Goal: Transaction & Acquisition: Purchase product/service

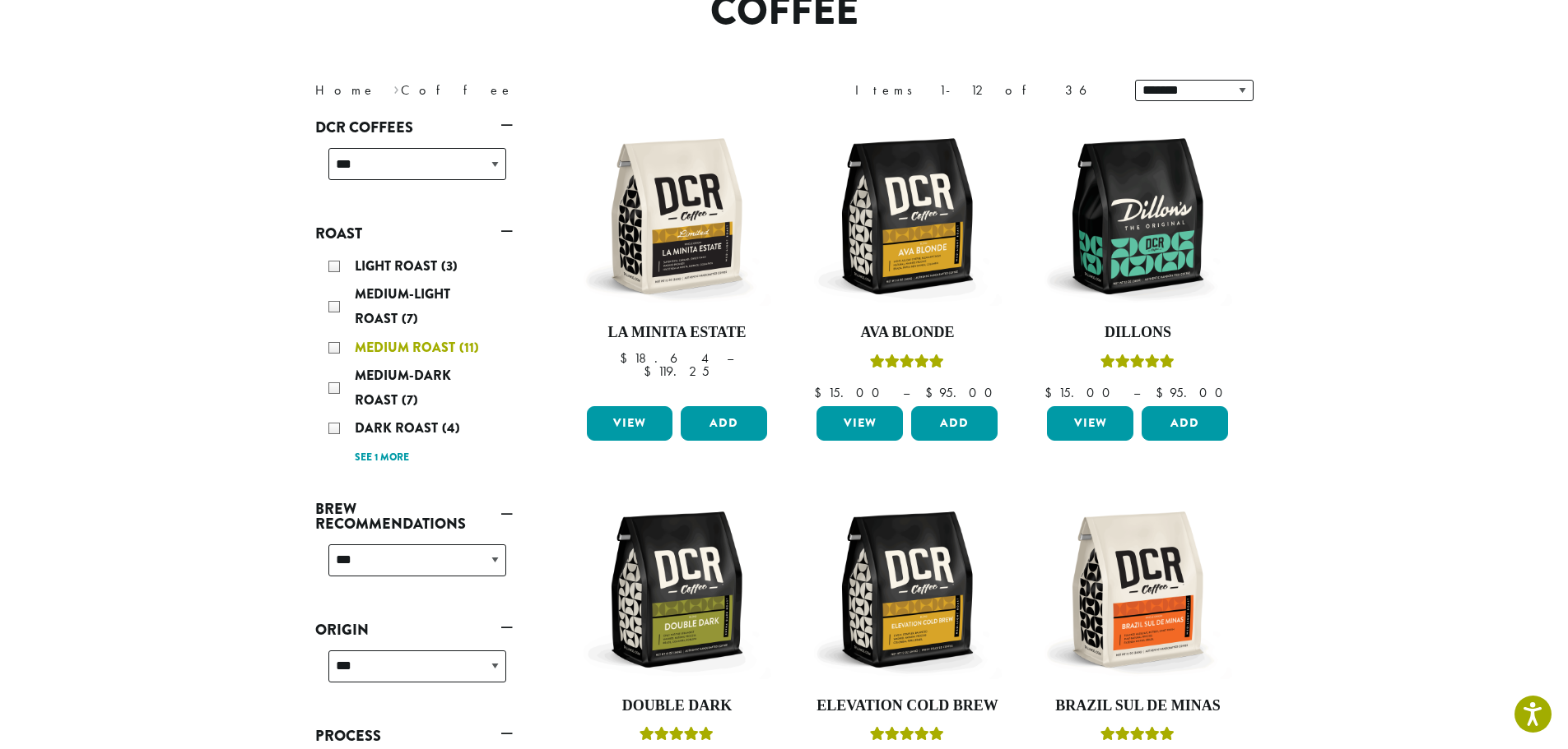
click at [332, 348] on div "Medium Roast (11)" at bounding box center [417, 348] width 177 height 24
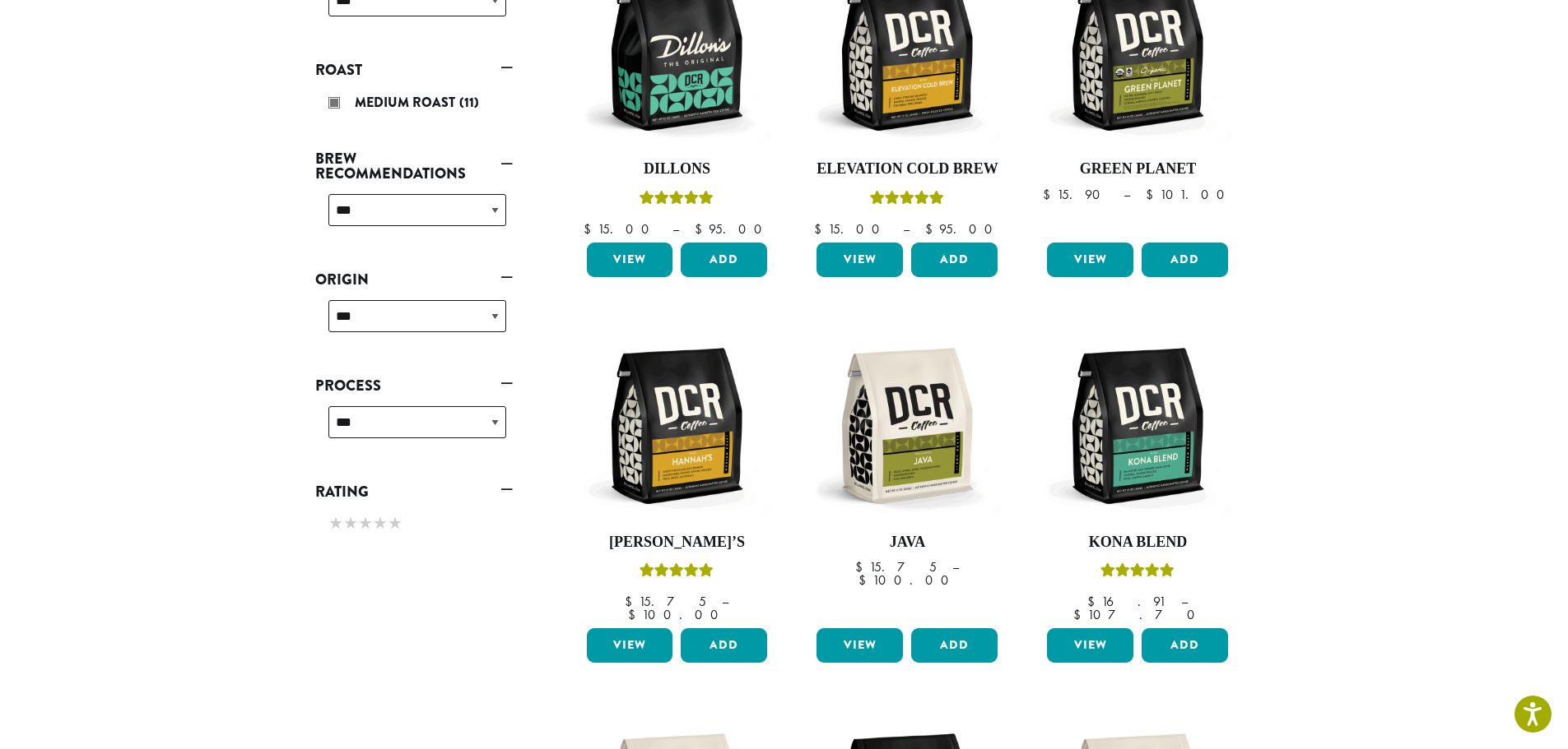
scroll to position [348, 0]
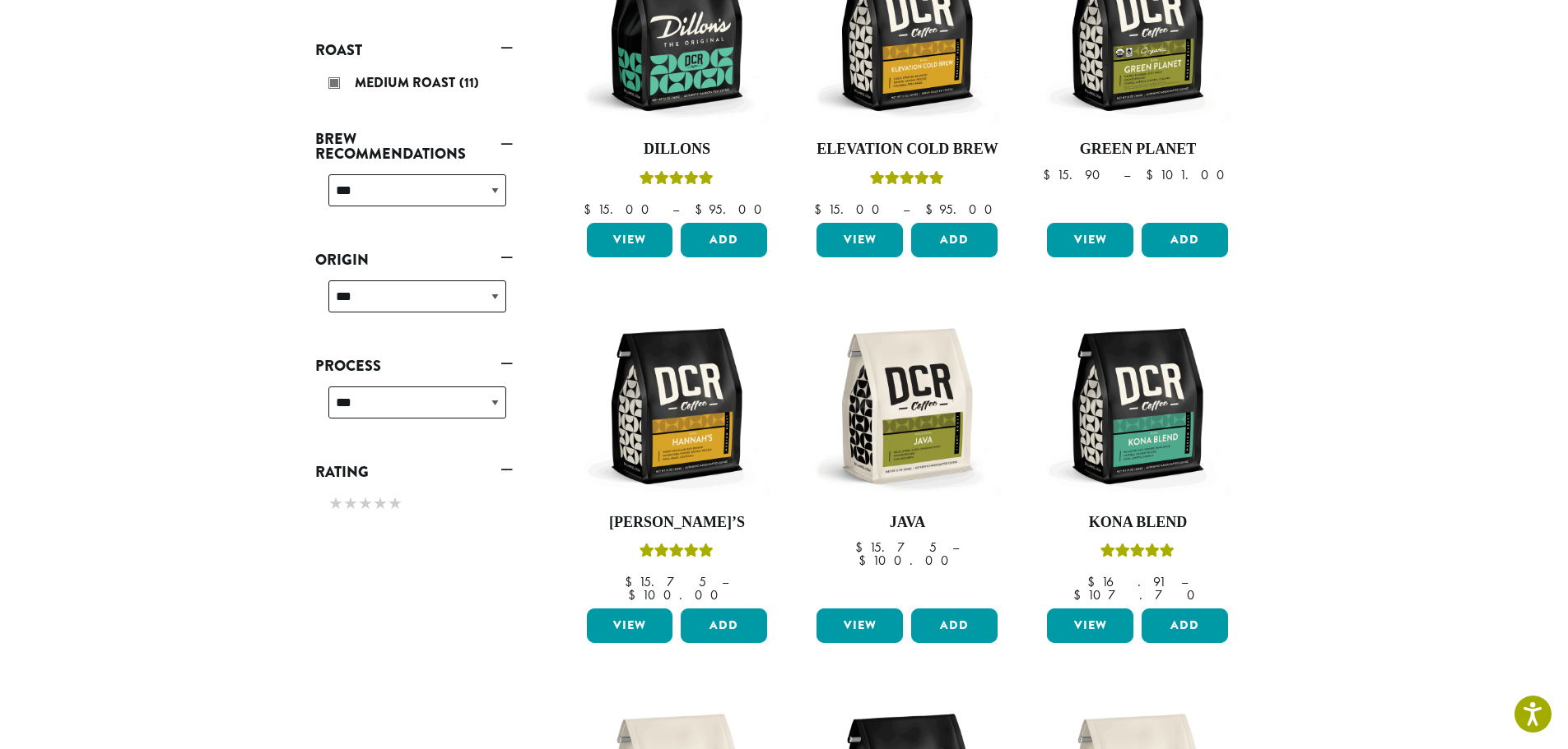
click at [503, 50] on link "Roast" at bounding box center [414, 50] width 197 height 28
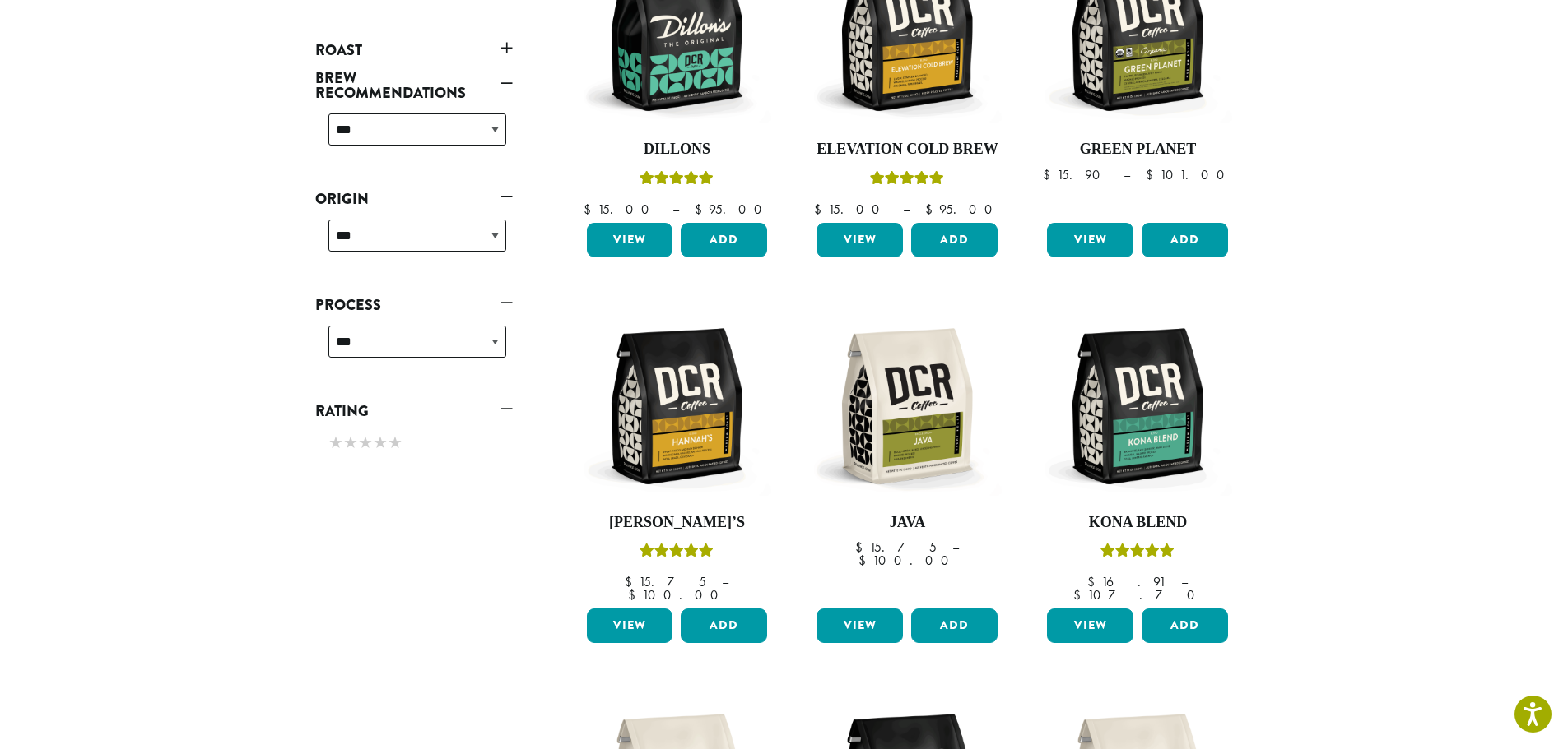
click at [503, 50] on link "Roast" at bounding box center [414, 50] width 197 height 28
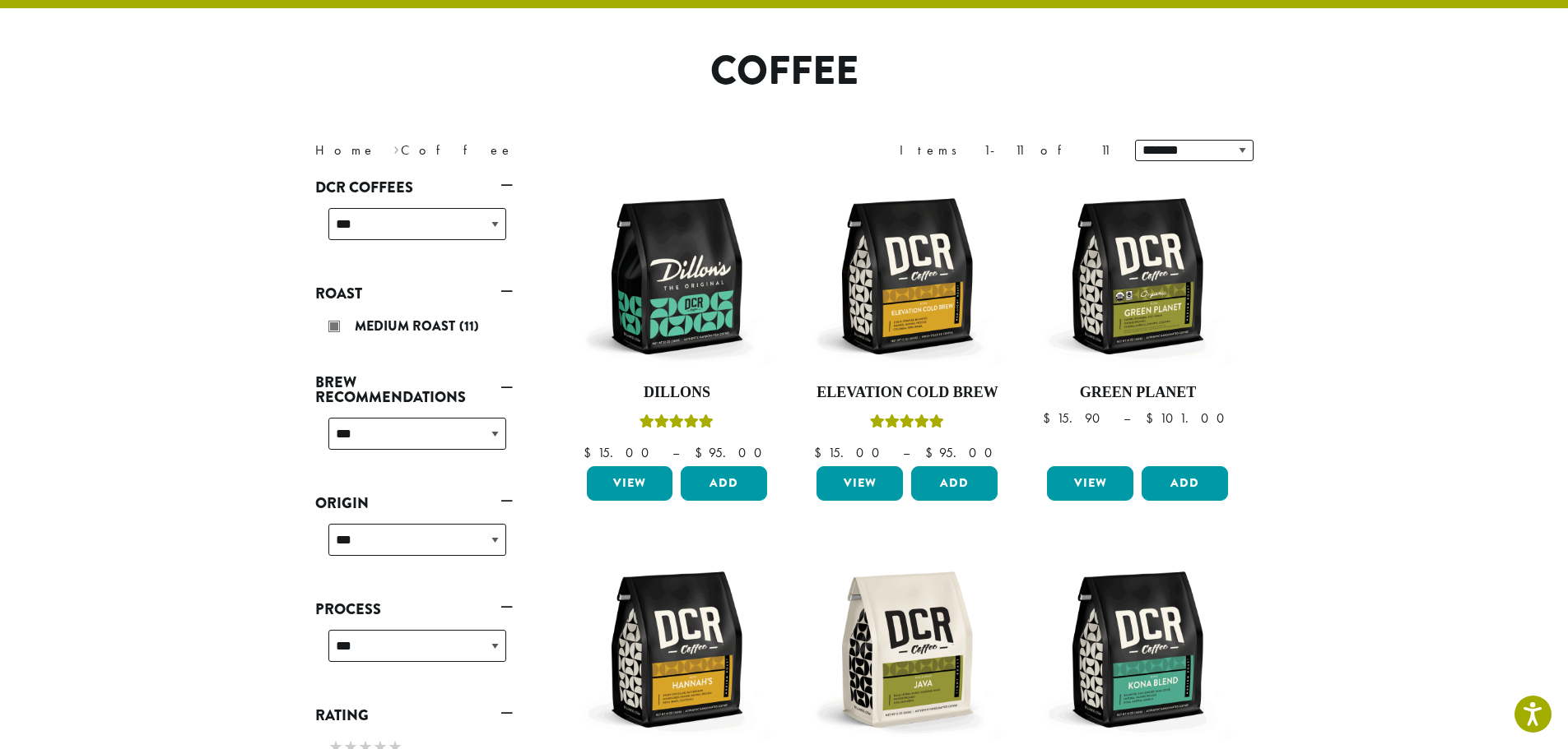
scroll to position [19, 0]
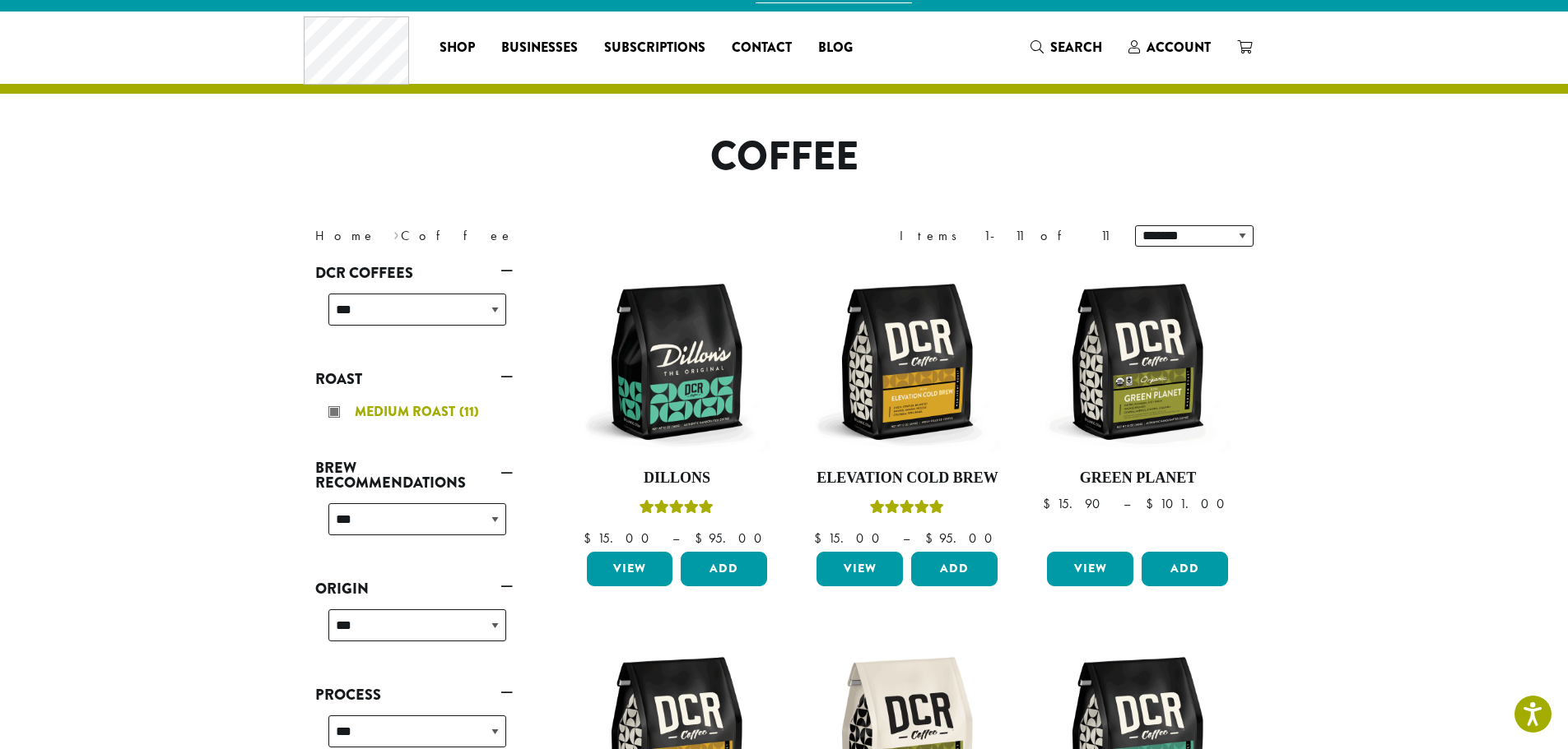
click at [332, 412] on div "Medium Roast (11)" at bounding box center [417, 412] width 177 height 24
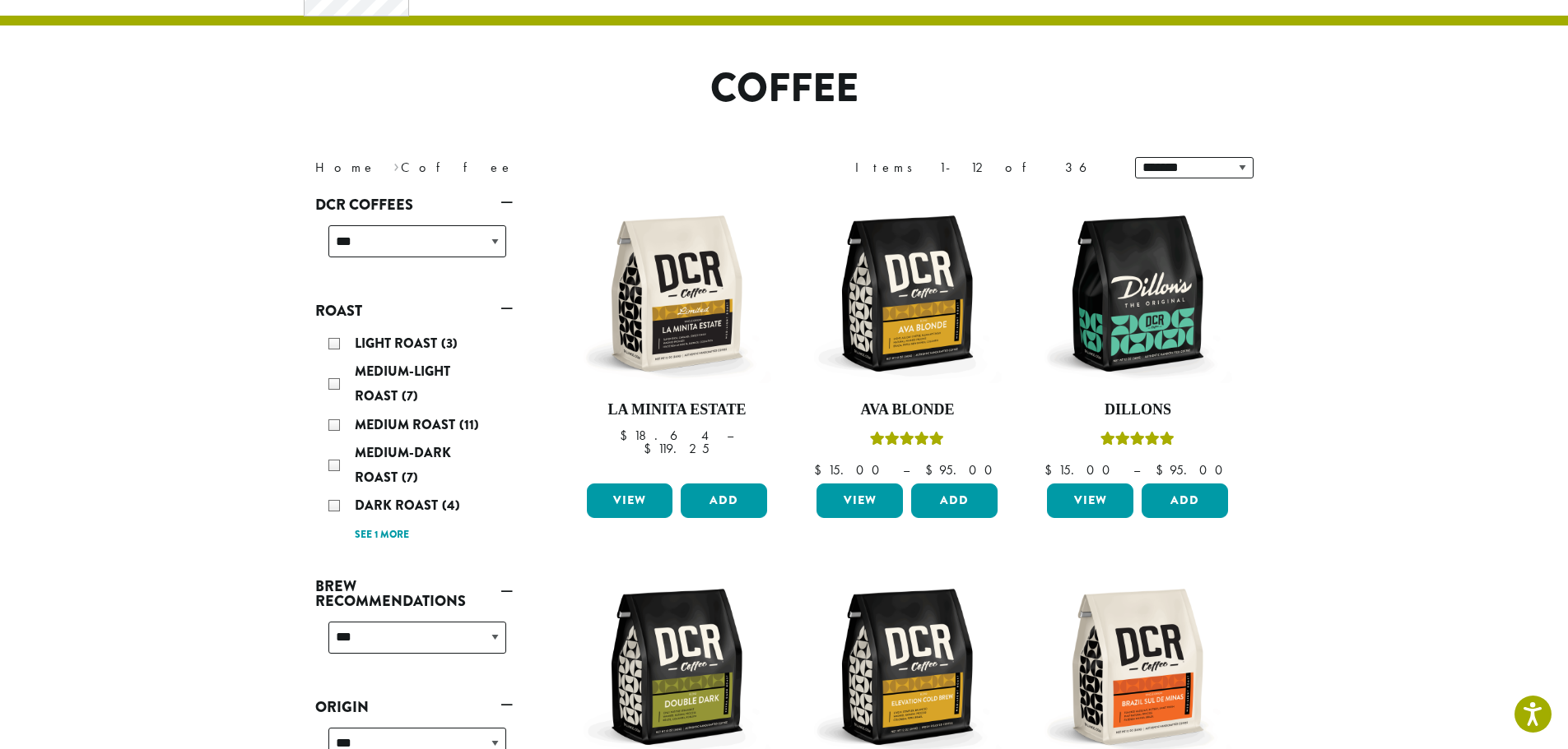
scroll to position [101, 0]
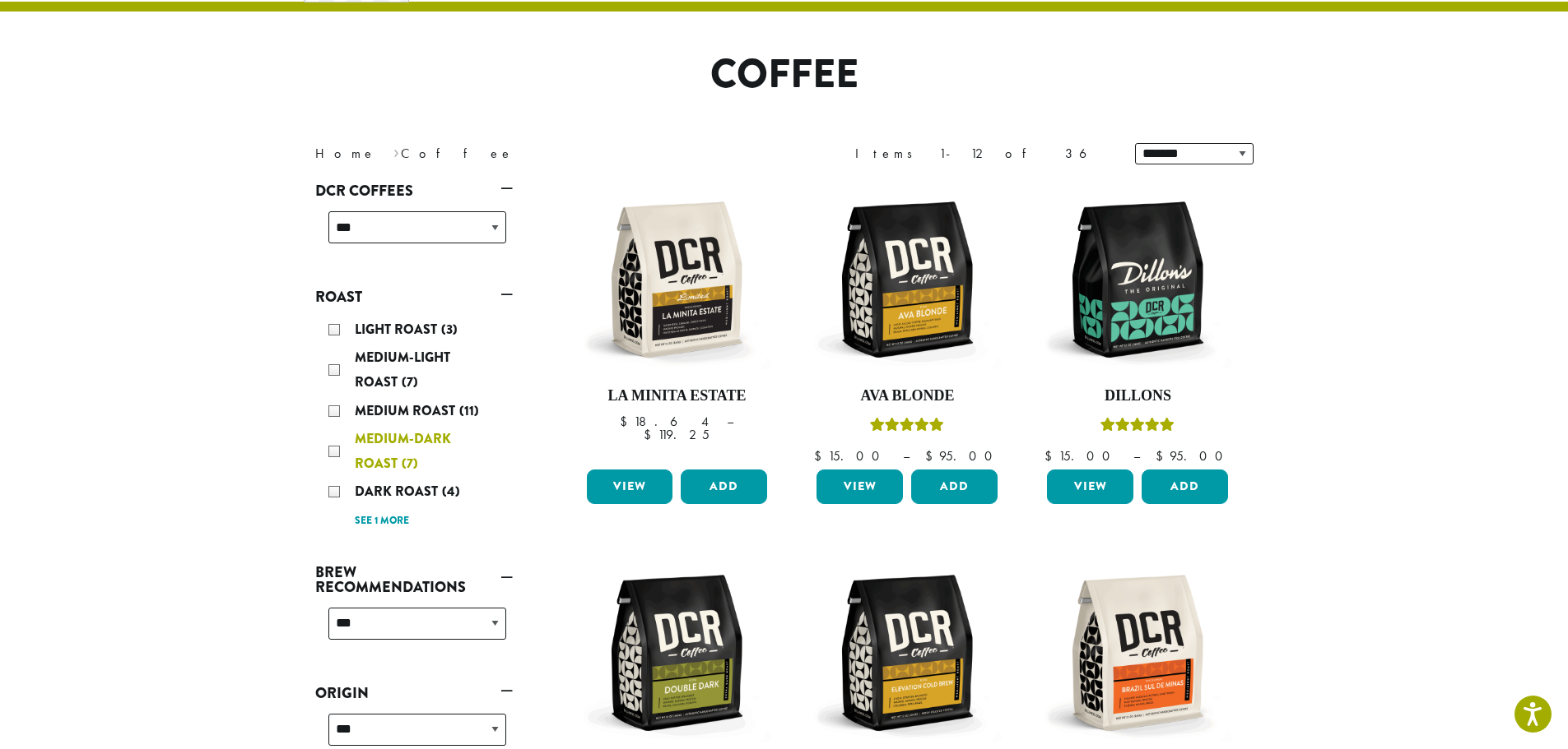
click at [332, 451] on div "Medium-Dark Roast (7)" at bounding box center [417, 451] width 177 height 50
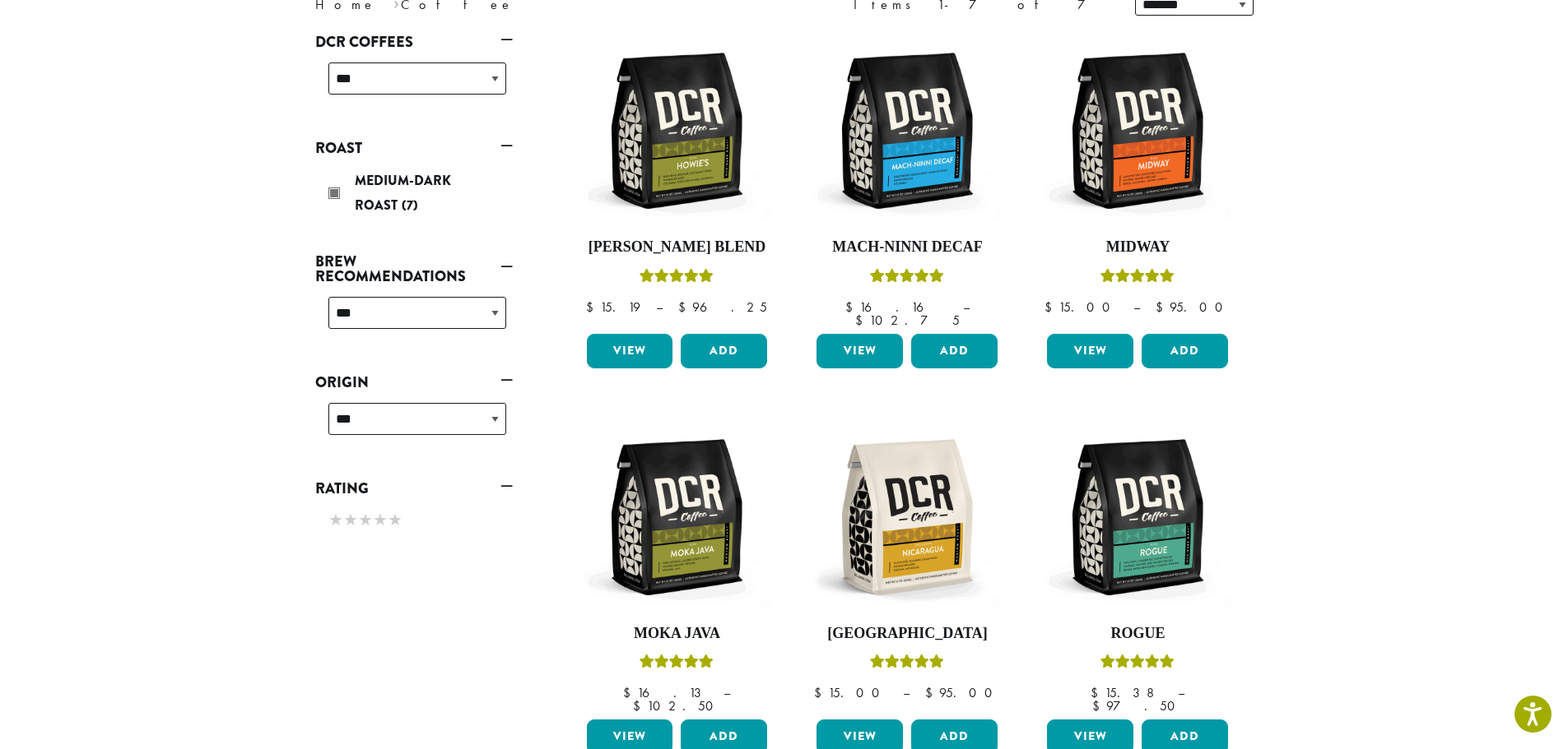
scroll to position [247, 0]
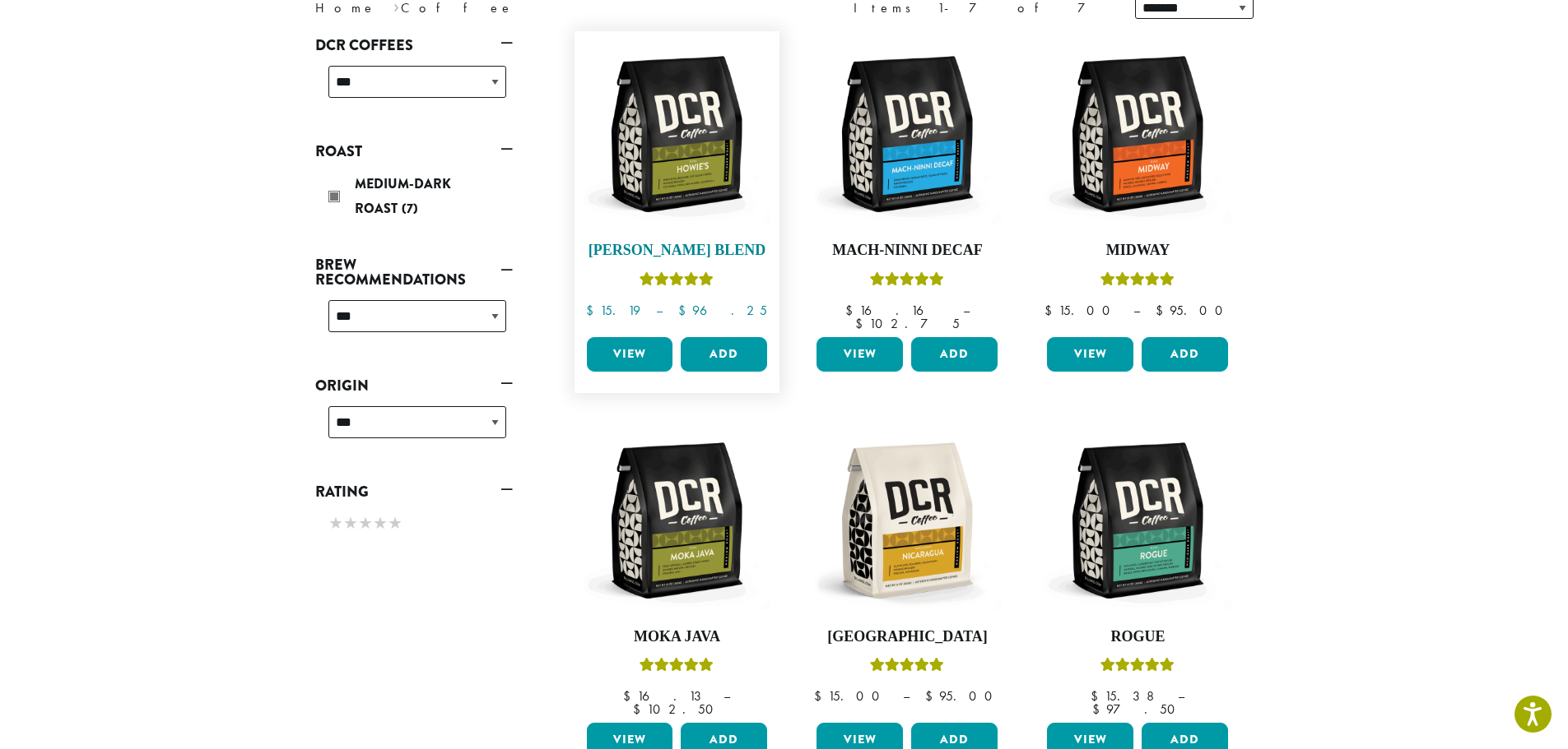
click at [678, 162] on img at bounding box center [676, 134] width 189 height 189
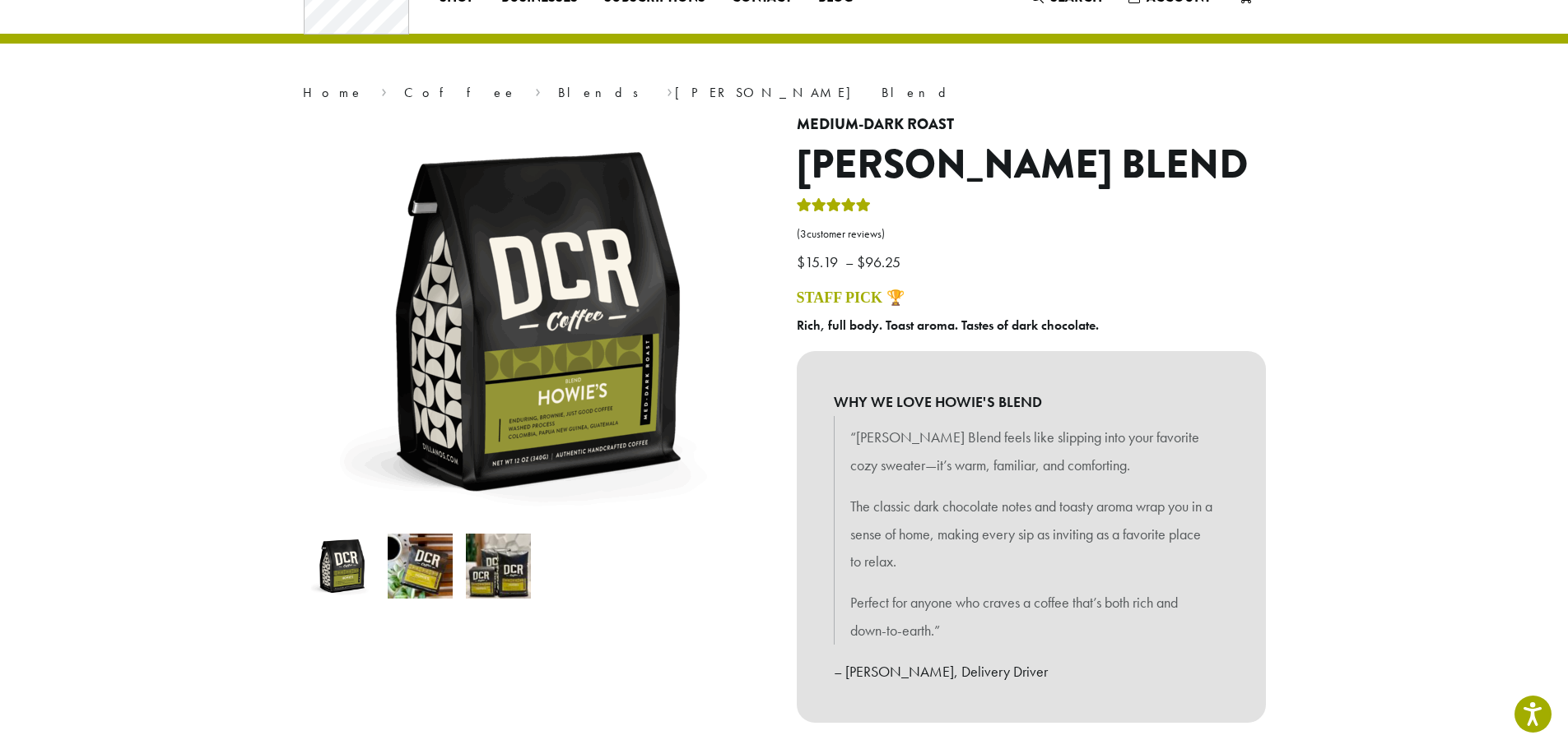
scroll to position [164, 0]
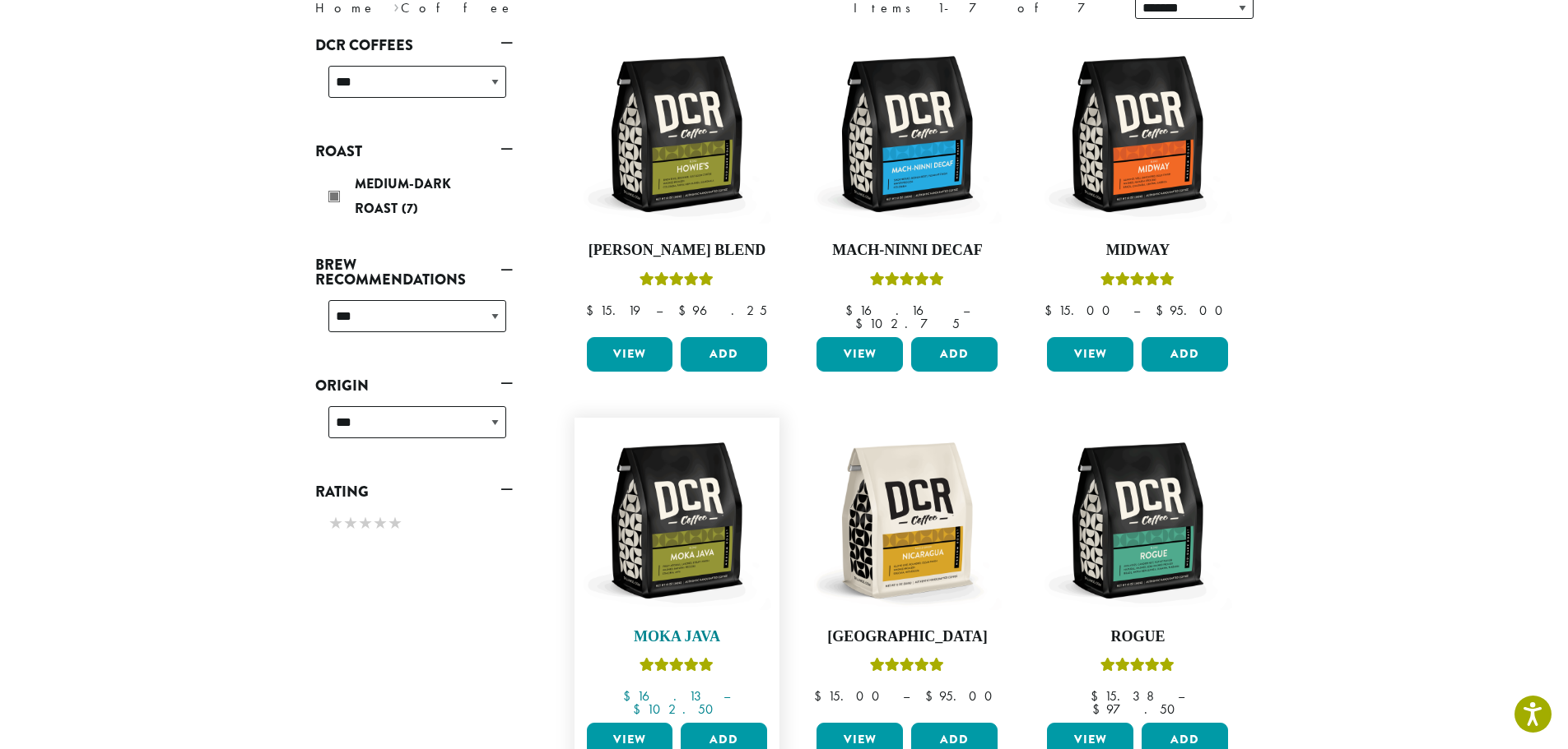
click at [684, 540] on img at bounding box center [676, 520] width 189 height 189
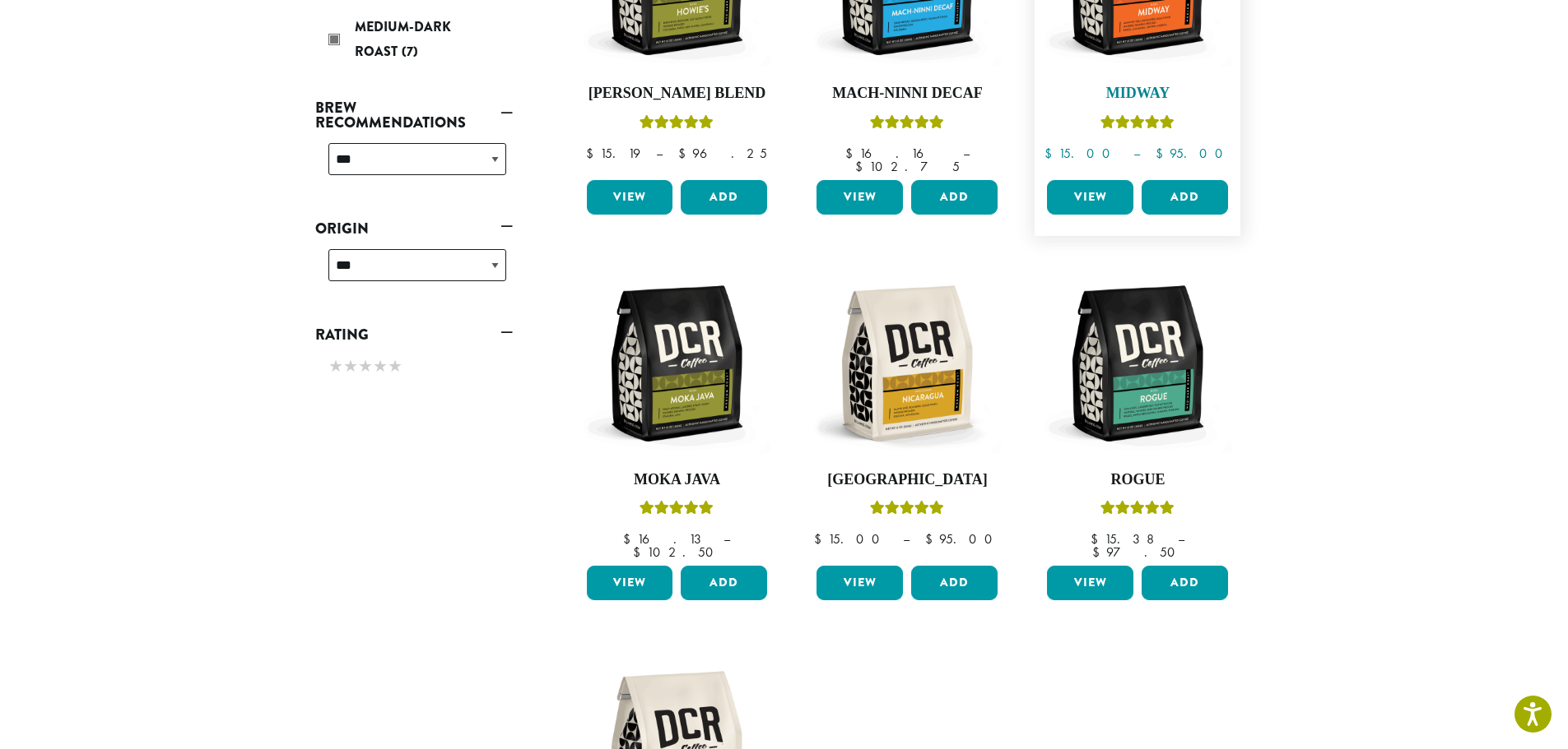
scroll to position [494, 0]
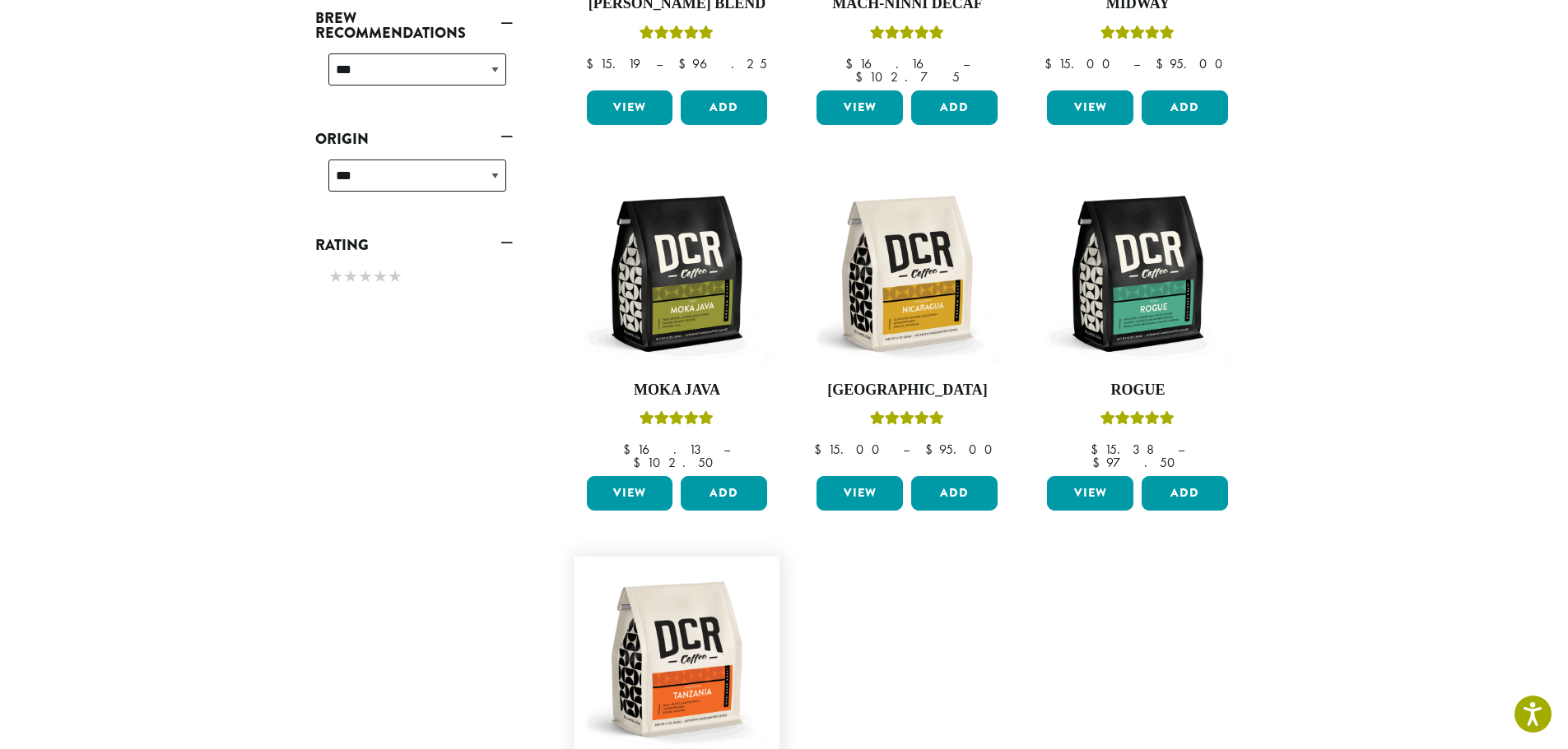
click at [681, 640] on img at bounding box center [676, 660] width 189 height 189
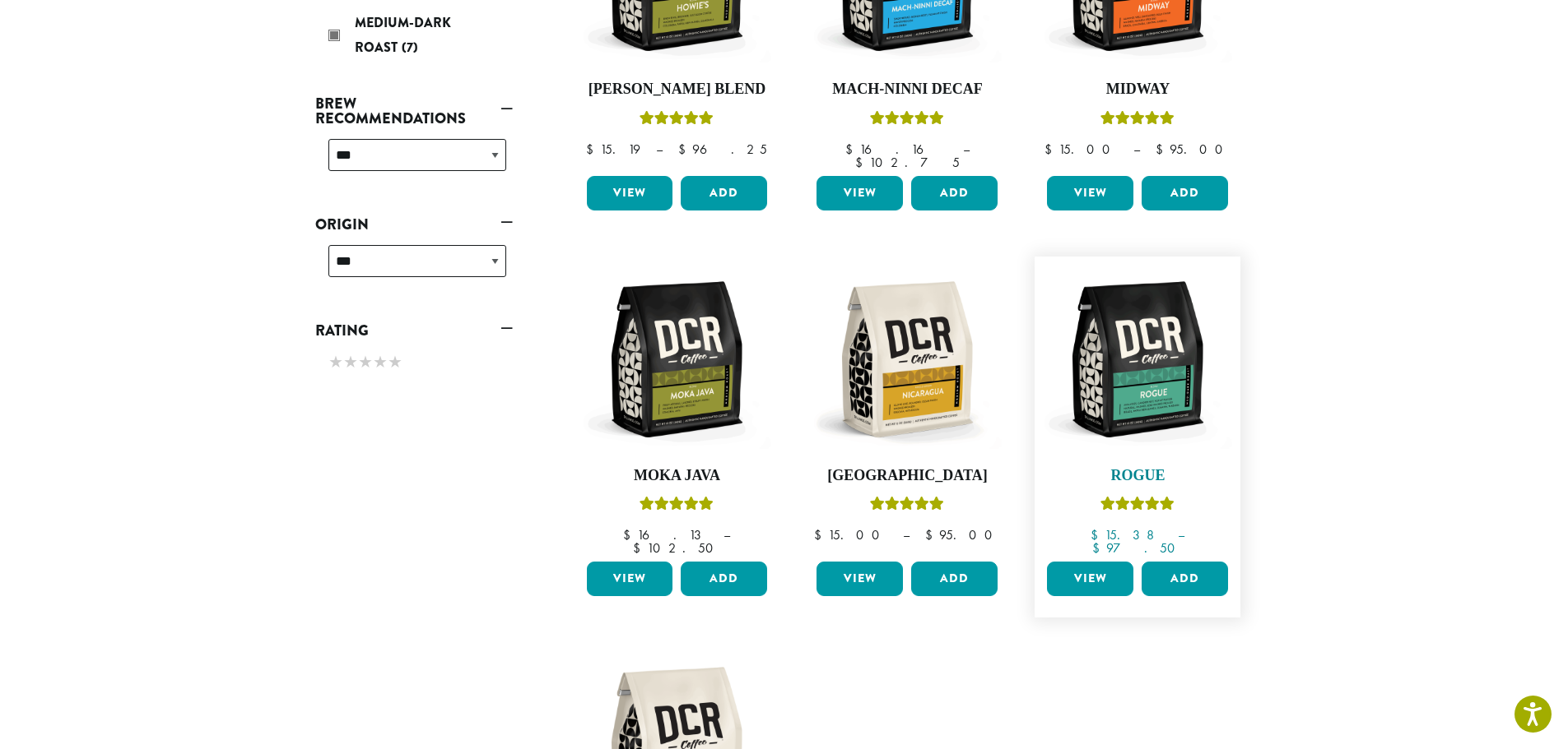
click at [1114, 368] on img at bounding box center [1138, 360] width 189 height 189
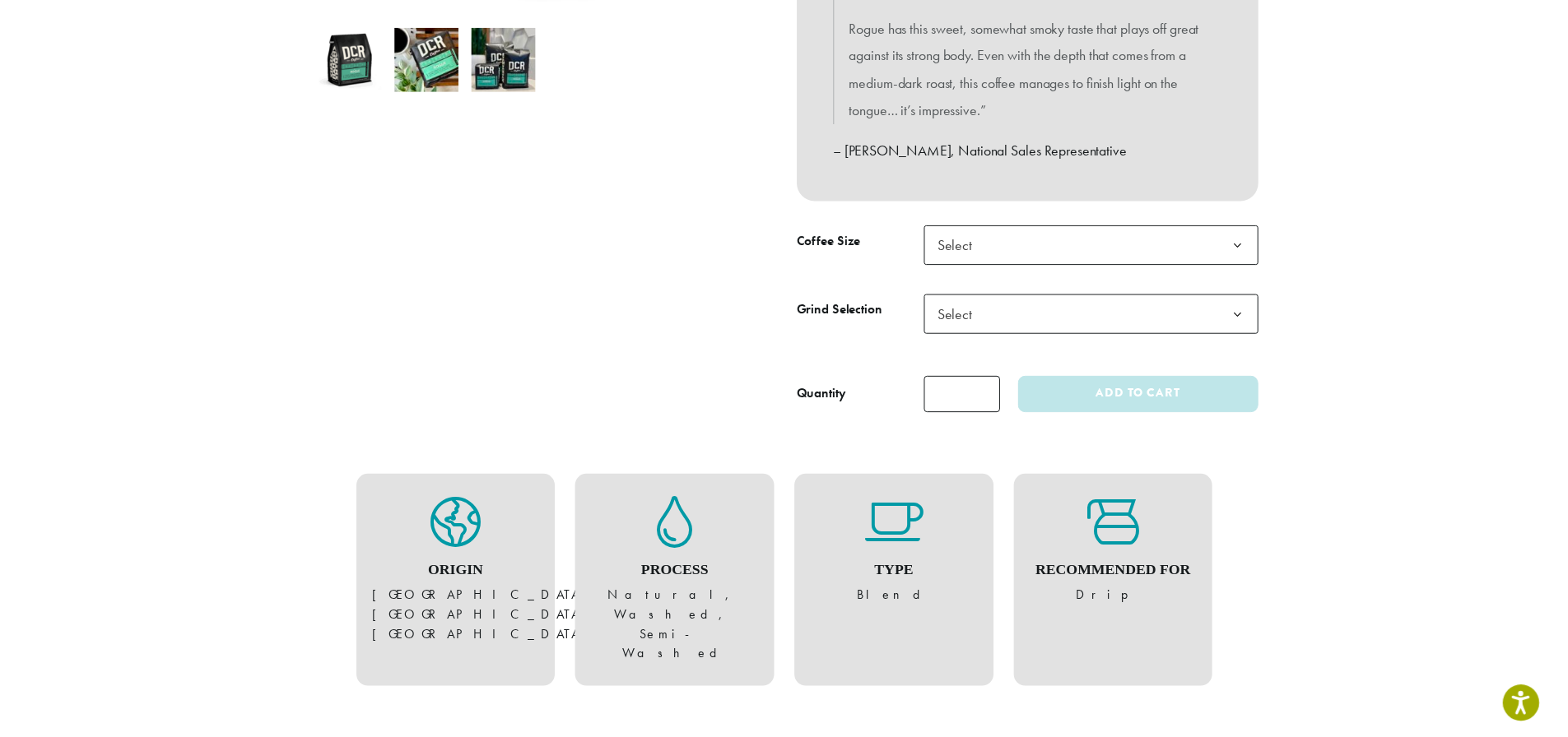
scroll to position [576, 0]
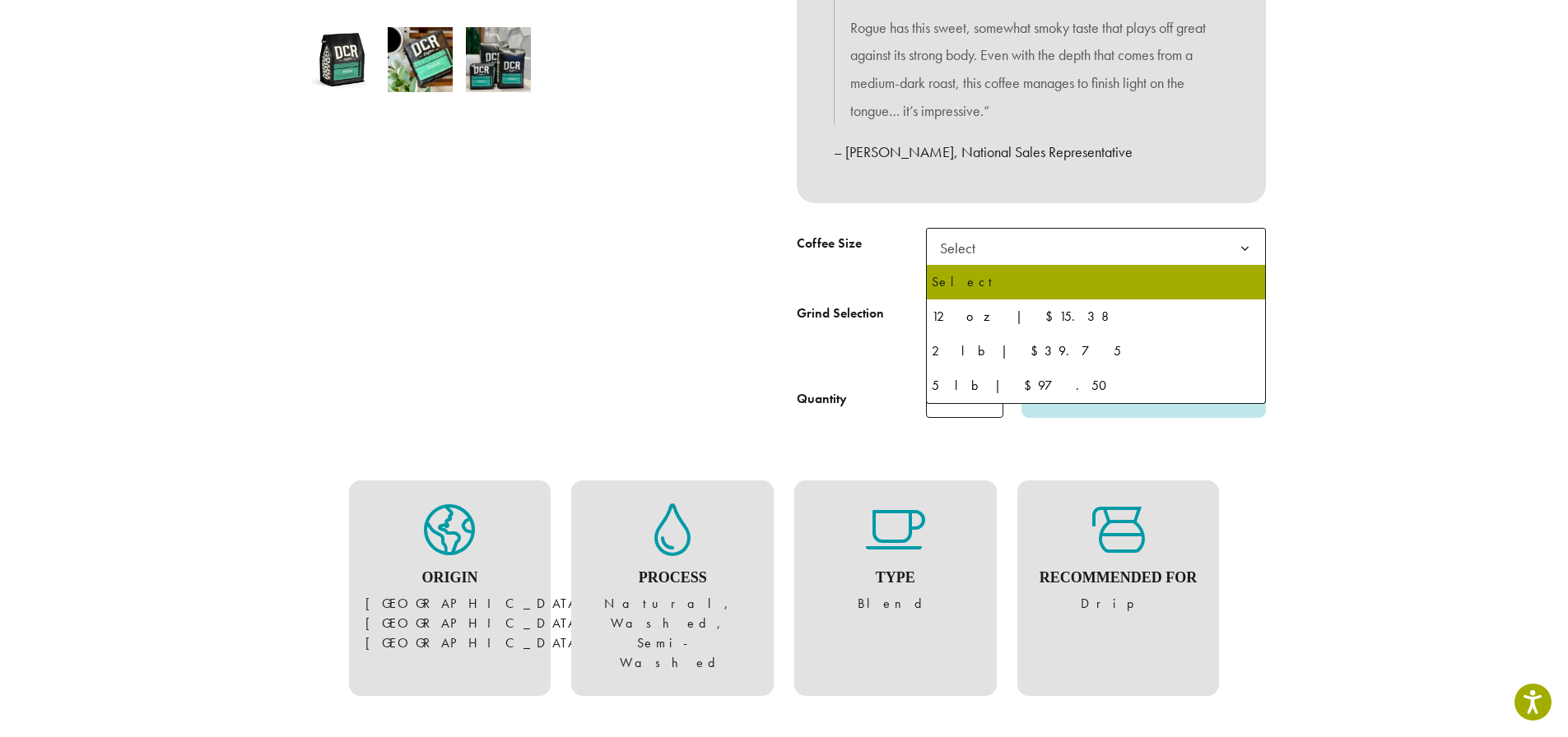
click at [1244, 241] on b at bounding box center [1245, 249] width 40 height 40
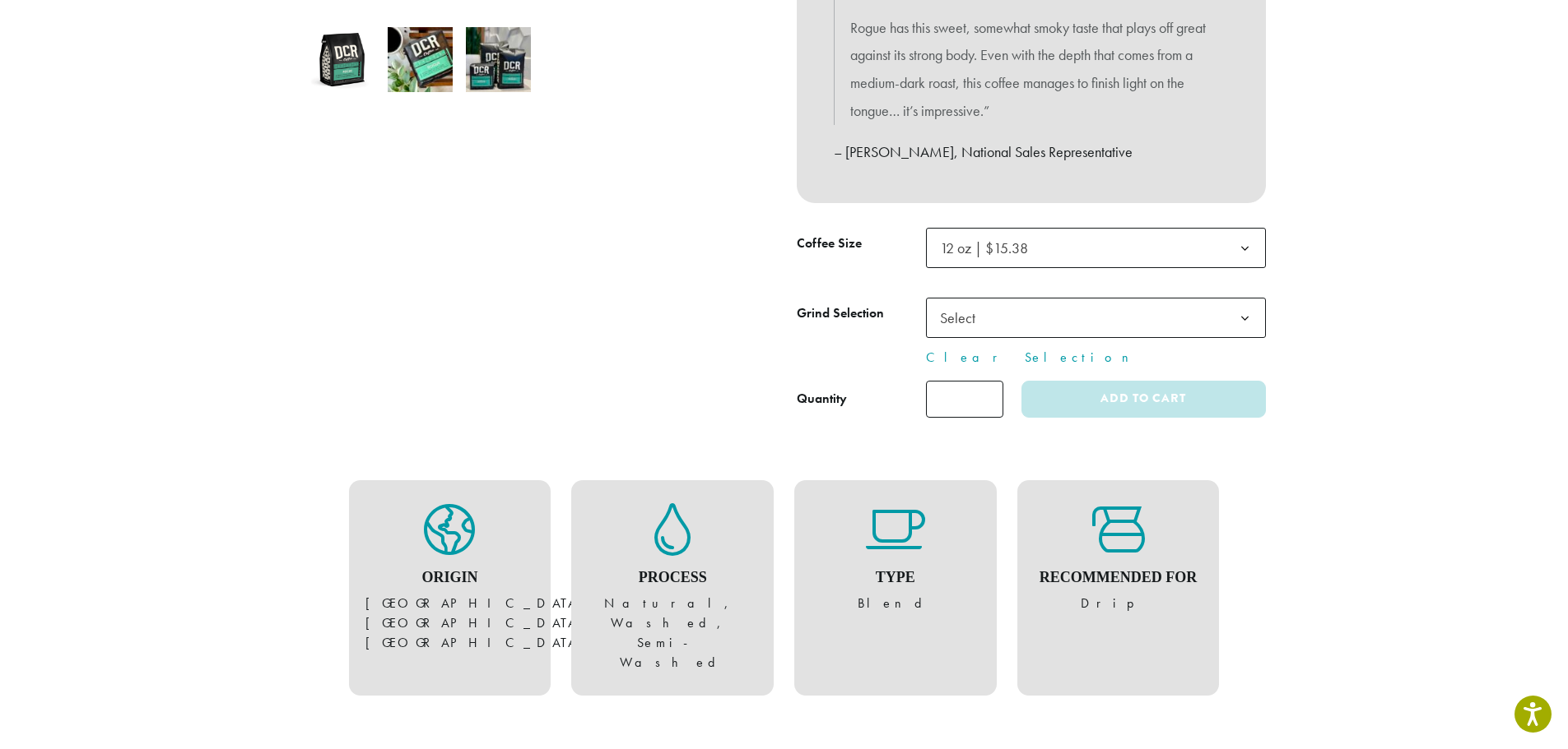
click at [1182, 320] on span "Select" at bounding box center [1095, 318] width 340 height 40
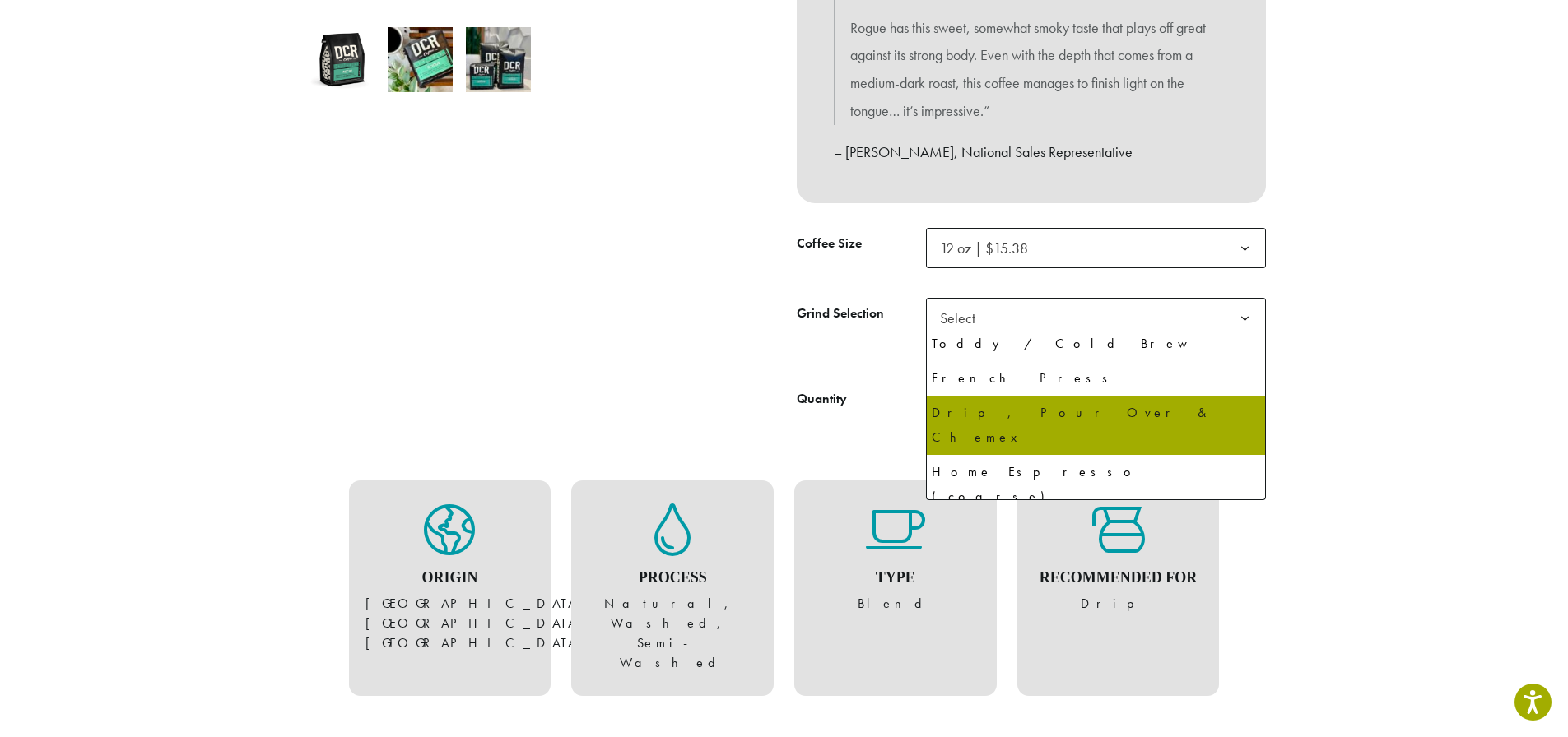
scroll to position [78, 0]
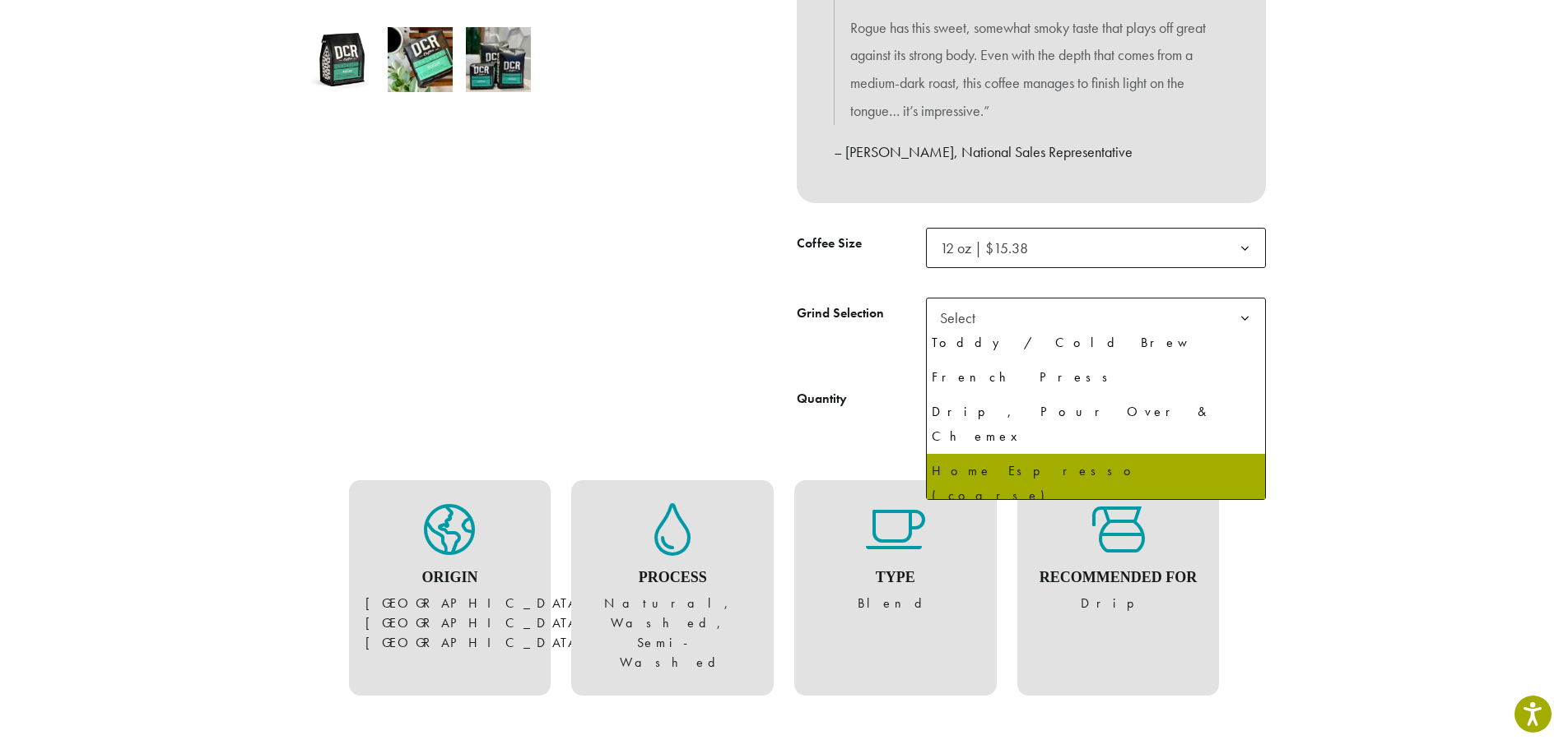
select select "*********"
select select "**********"
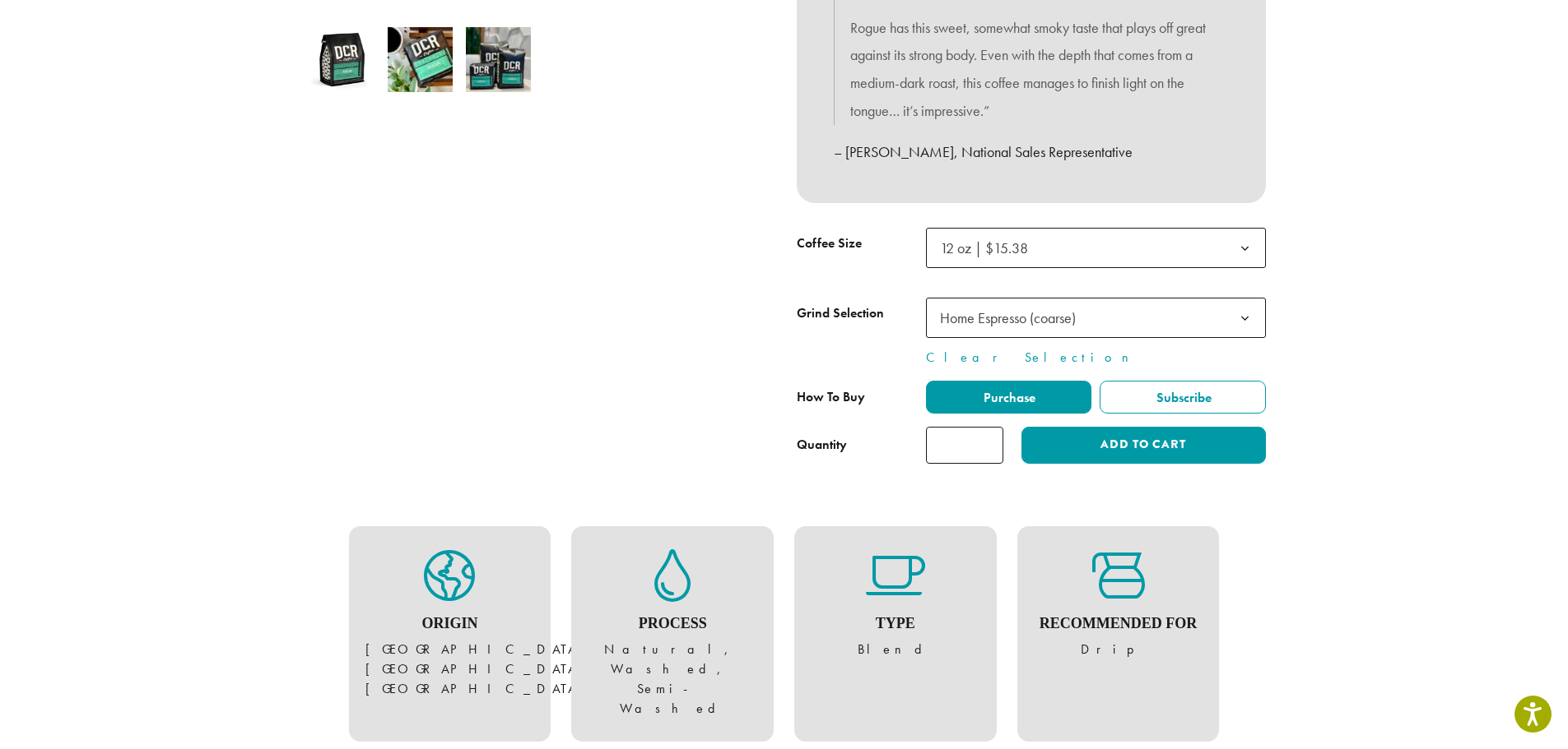
click at [1233, 318] on b at bounding box center [1245, 319] width 40 height 40
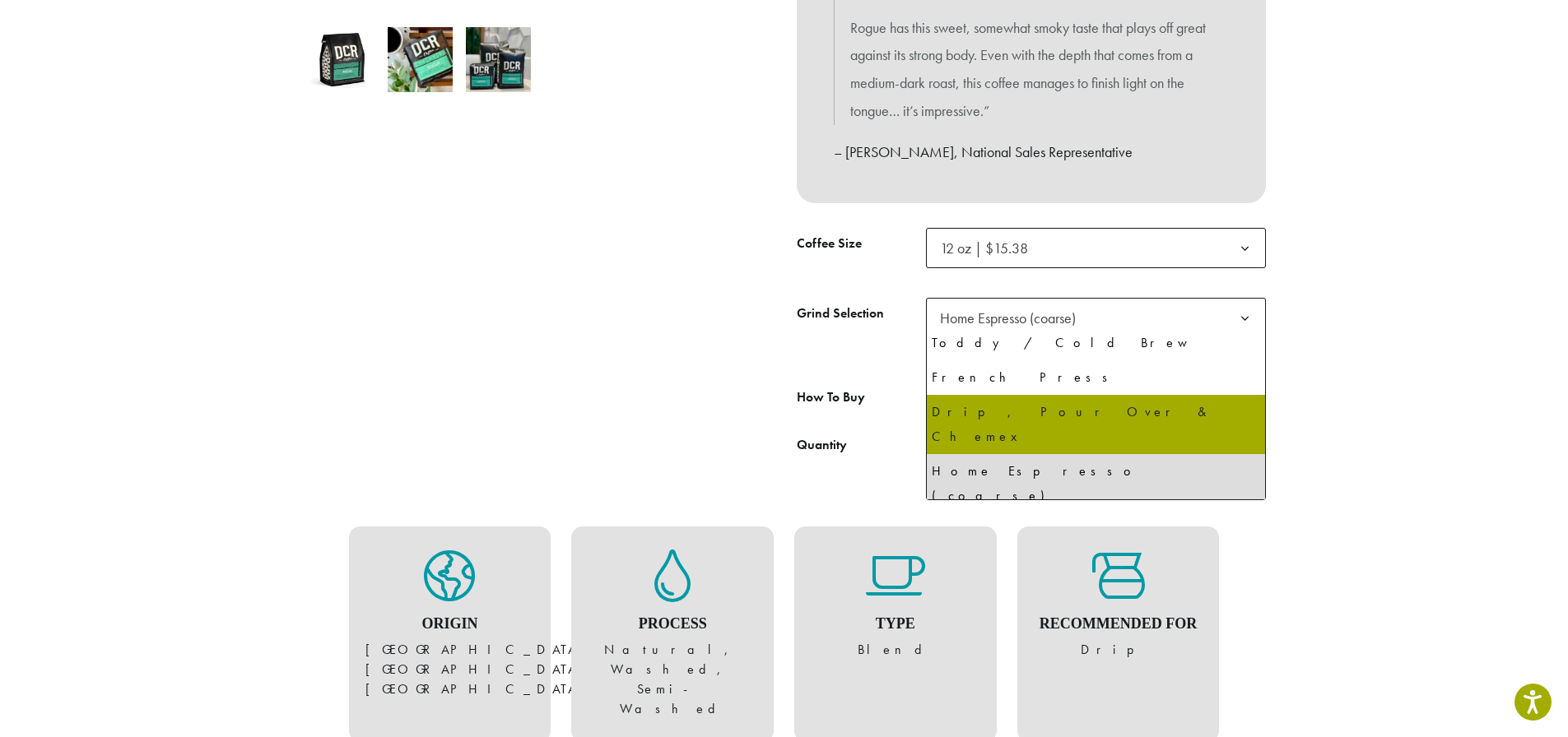
select select "*********"
select select "**********"
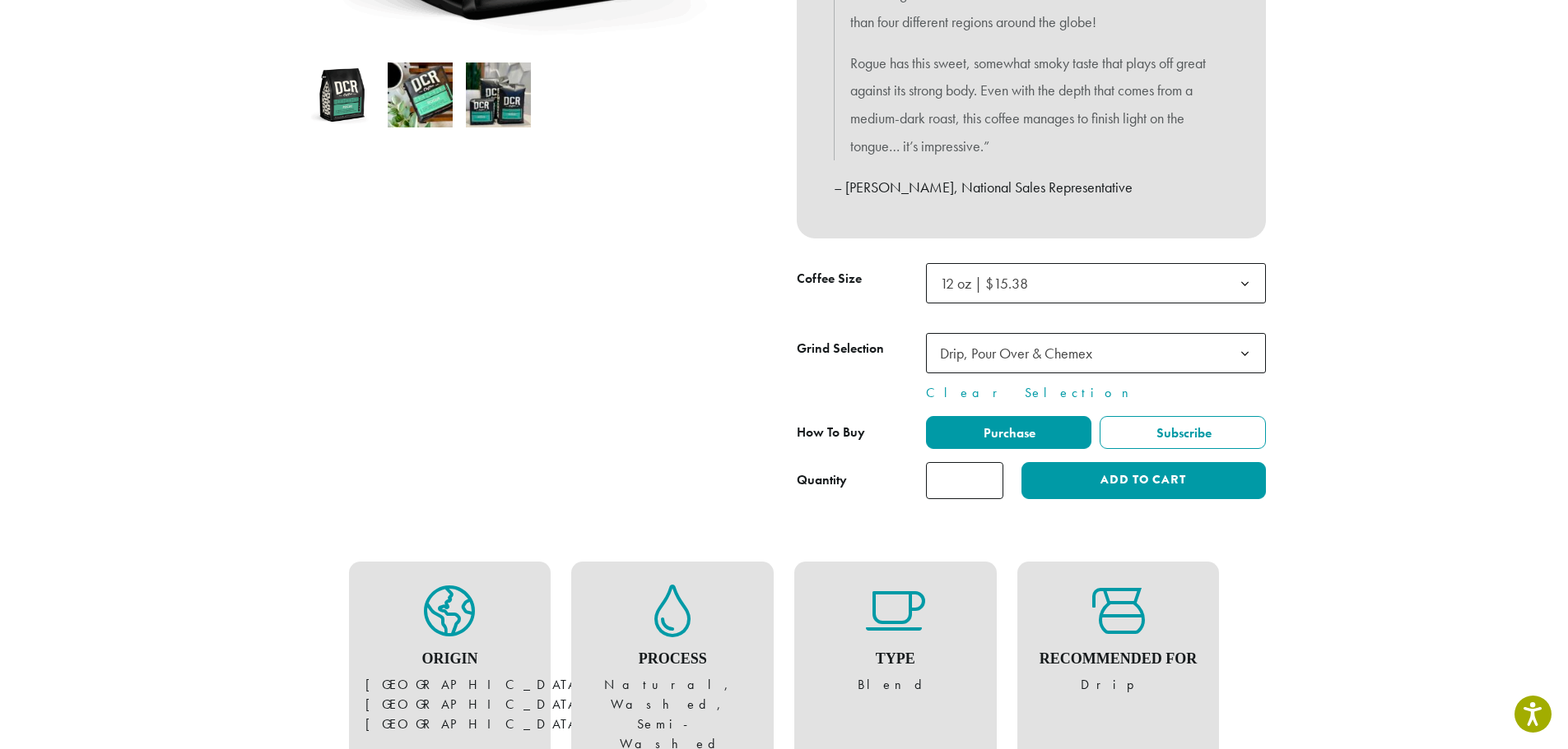
scroll to position [576, 0]
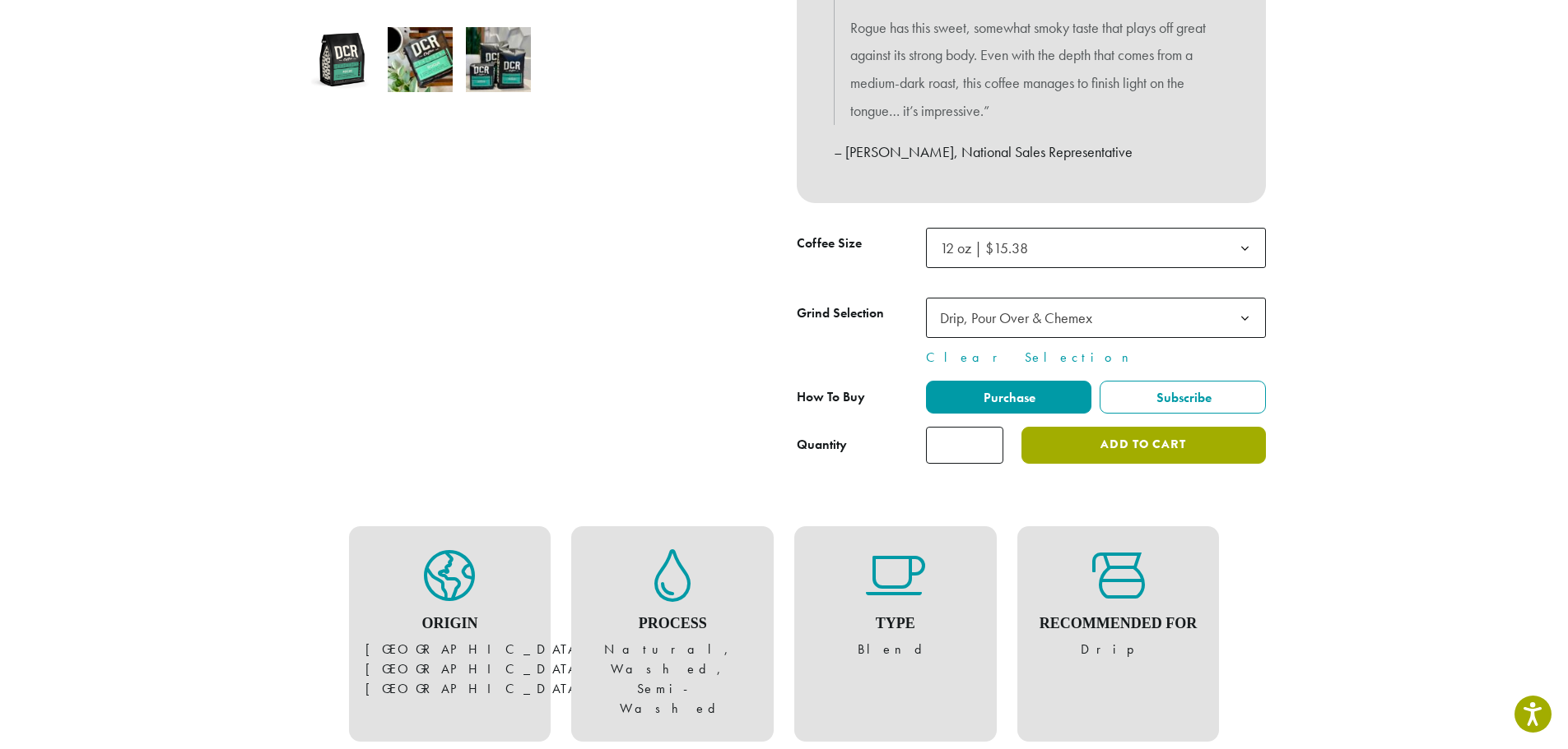
click at [1146, 442] on button "Add to cart" at bounding box center [1143, 445] width 243 height 37
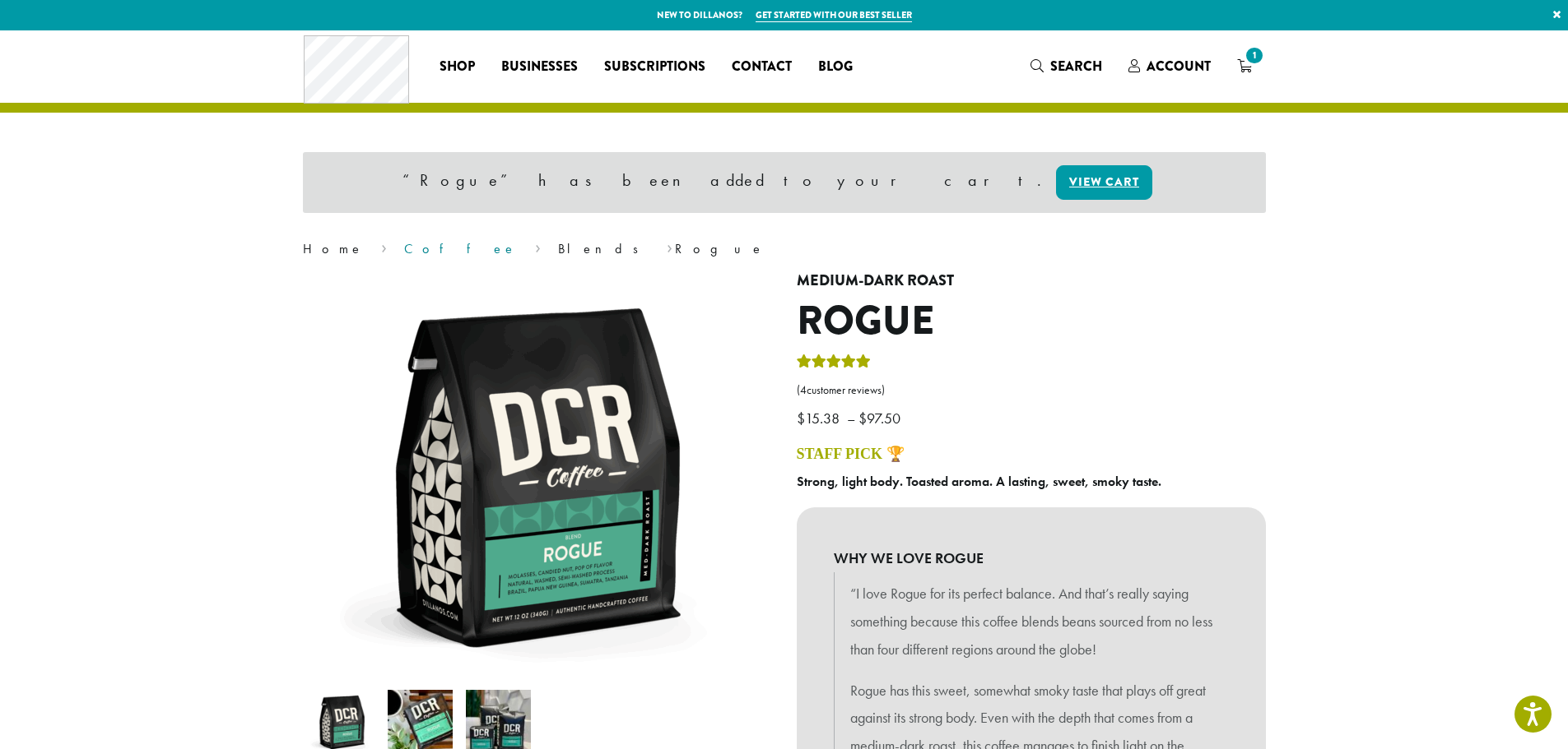
click at [404, 244] on link "Coffee" at bounding box center [461, 249] width 113 height 17
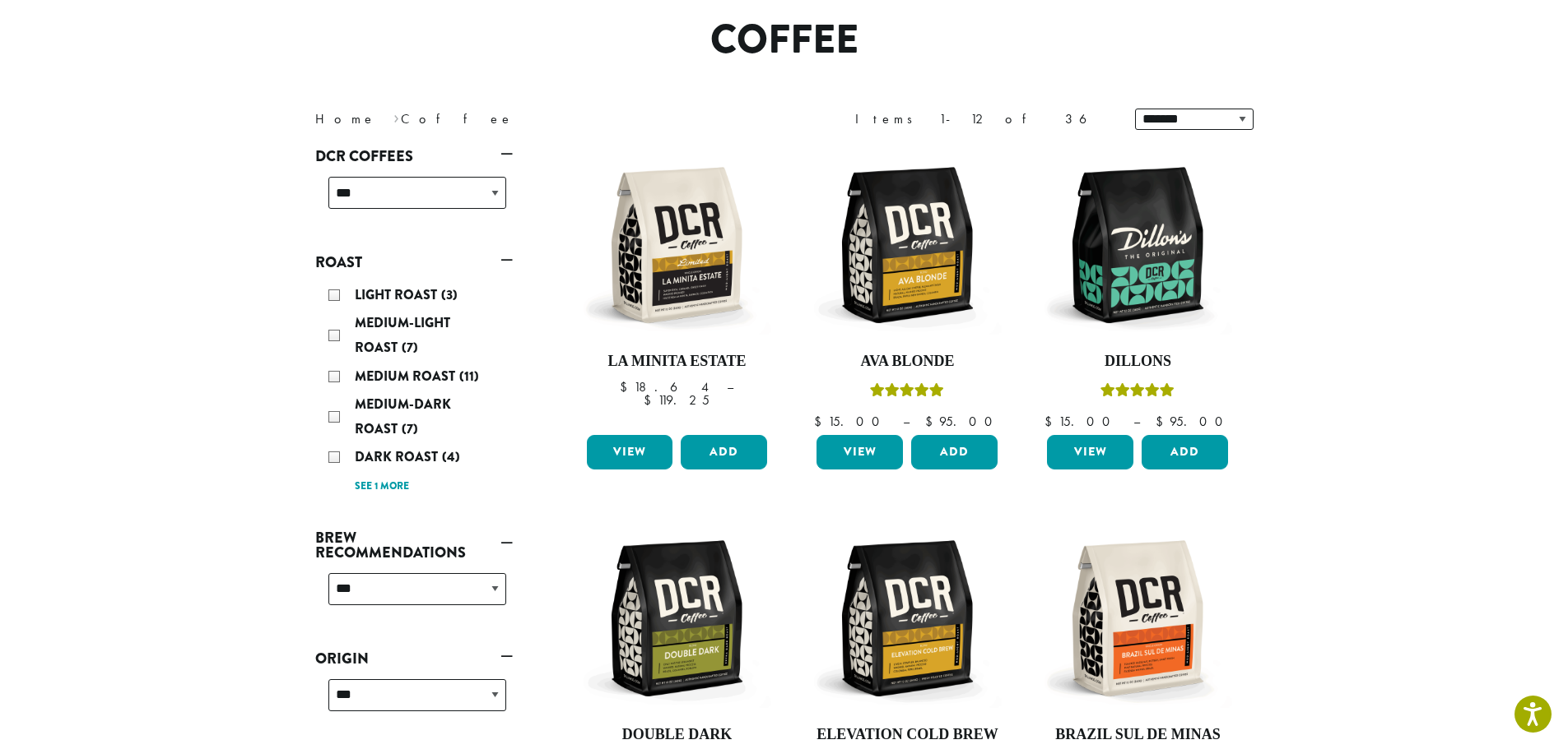
scroll to position [164, 0]
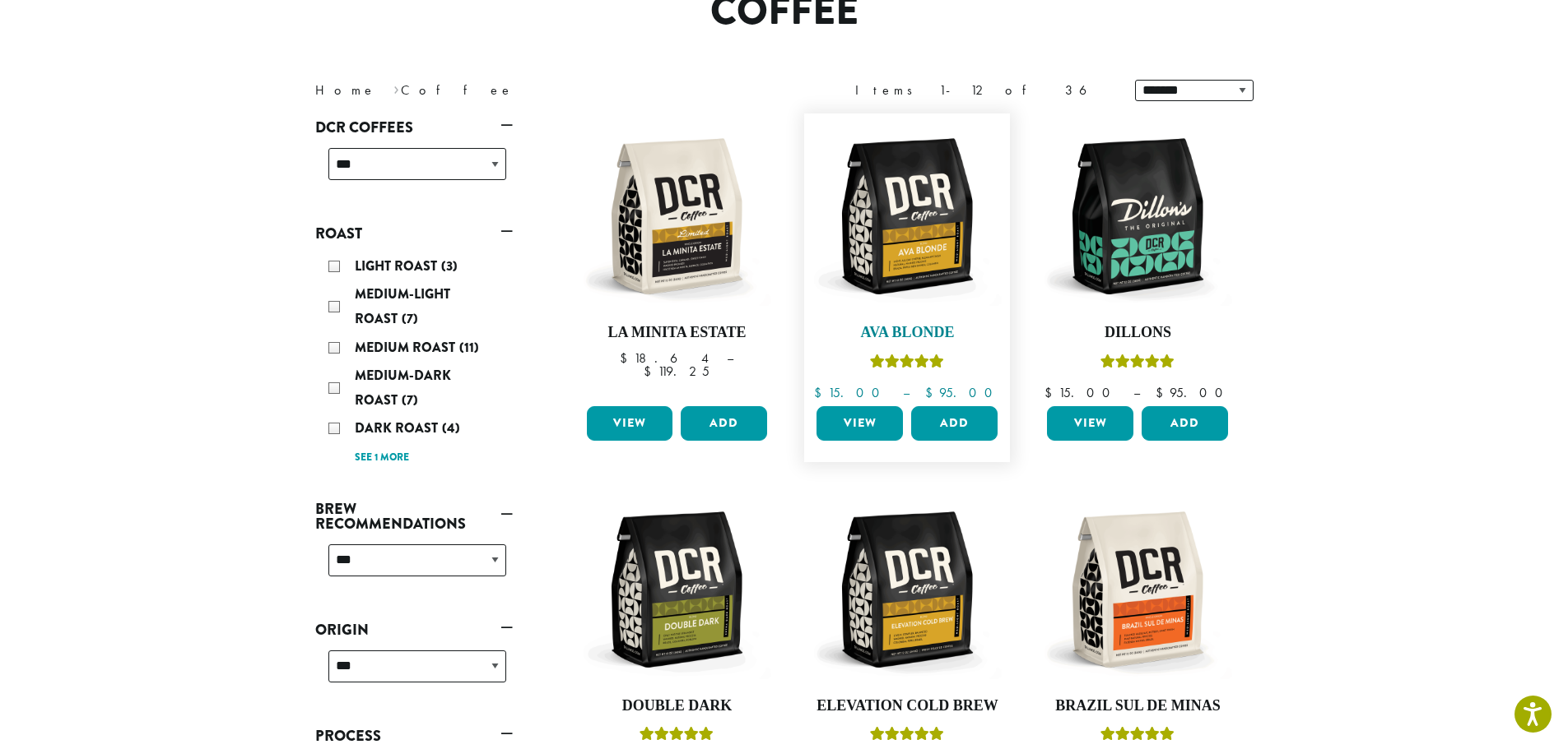
click at [908, 265] on img at bounding box center [907, 216] width 189 height 189
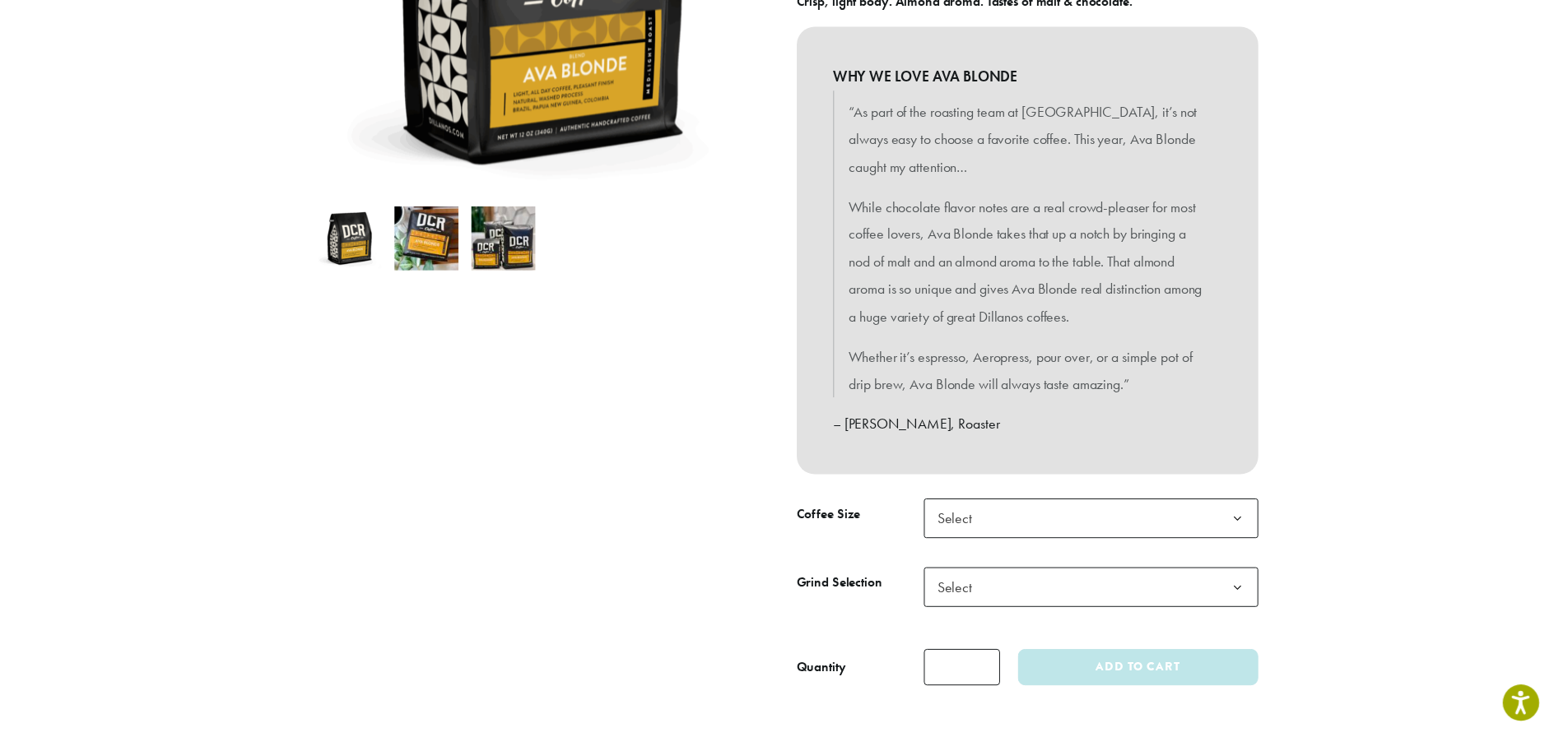
scroll to position [576, 0]
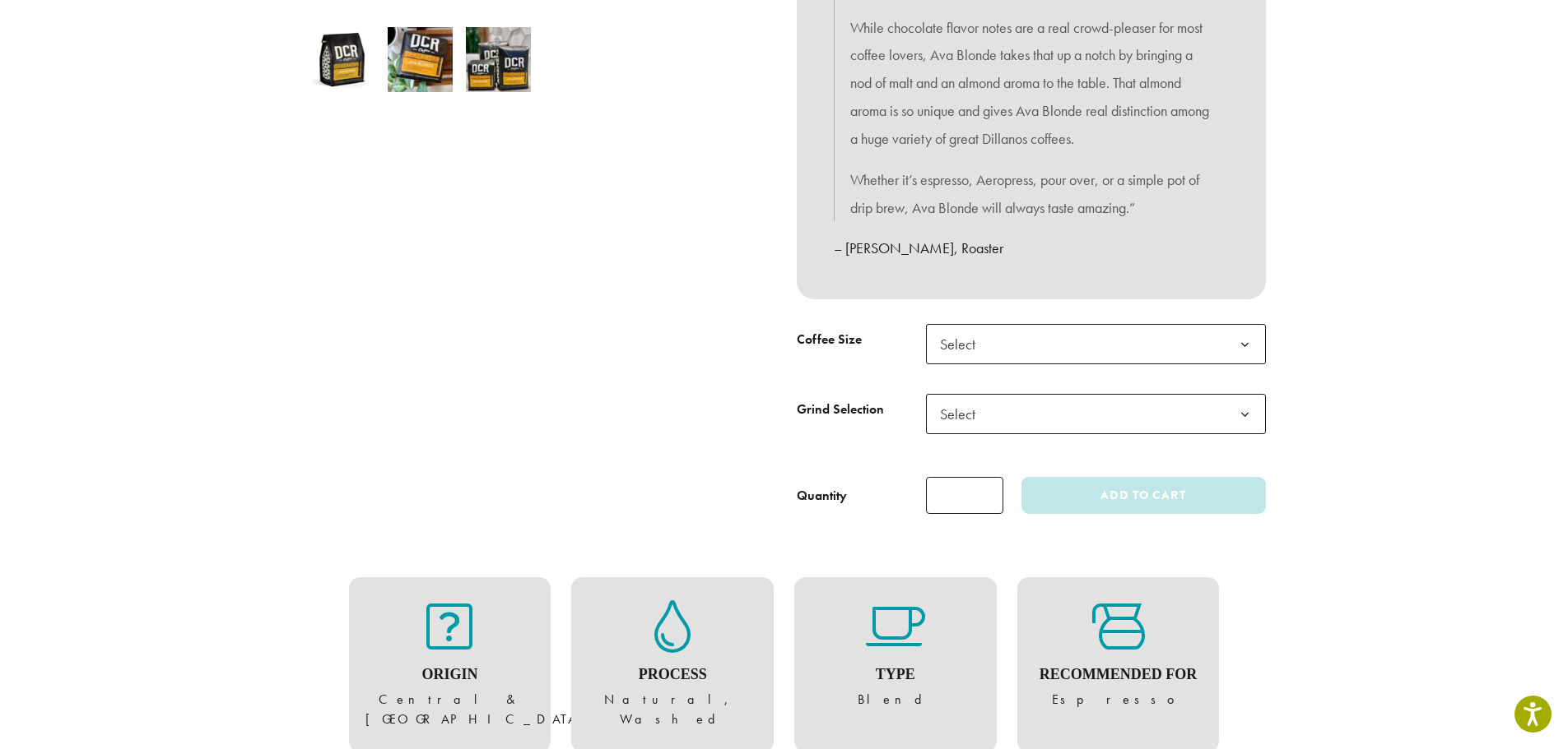
click at [1246, 343] on b at bounding box center [1245, 345] width 40 height 40
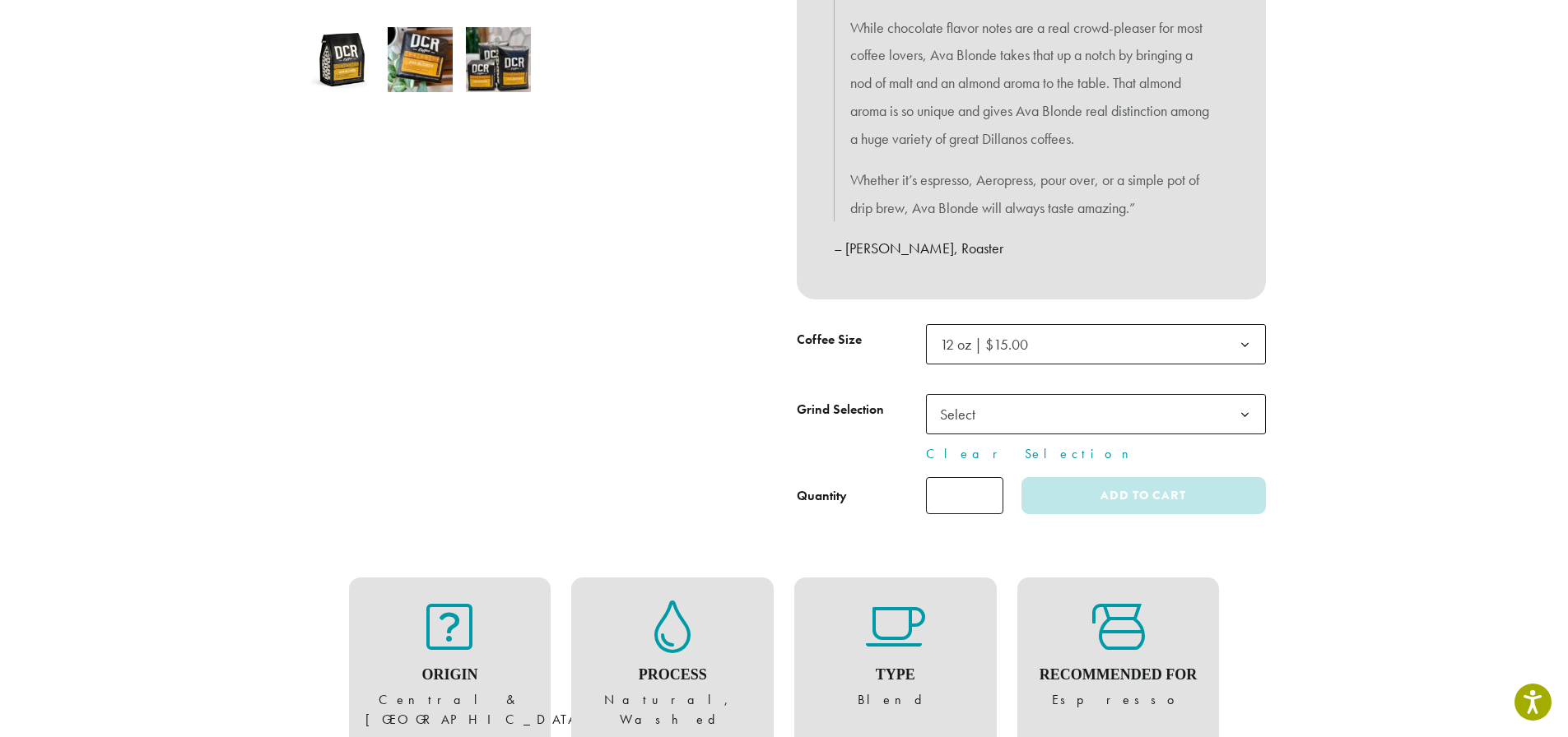
click at [1152, 413] on span "Select" at bounding box center [1095, 414] width 340 height 40
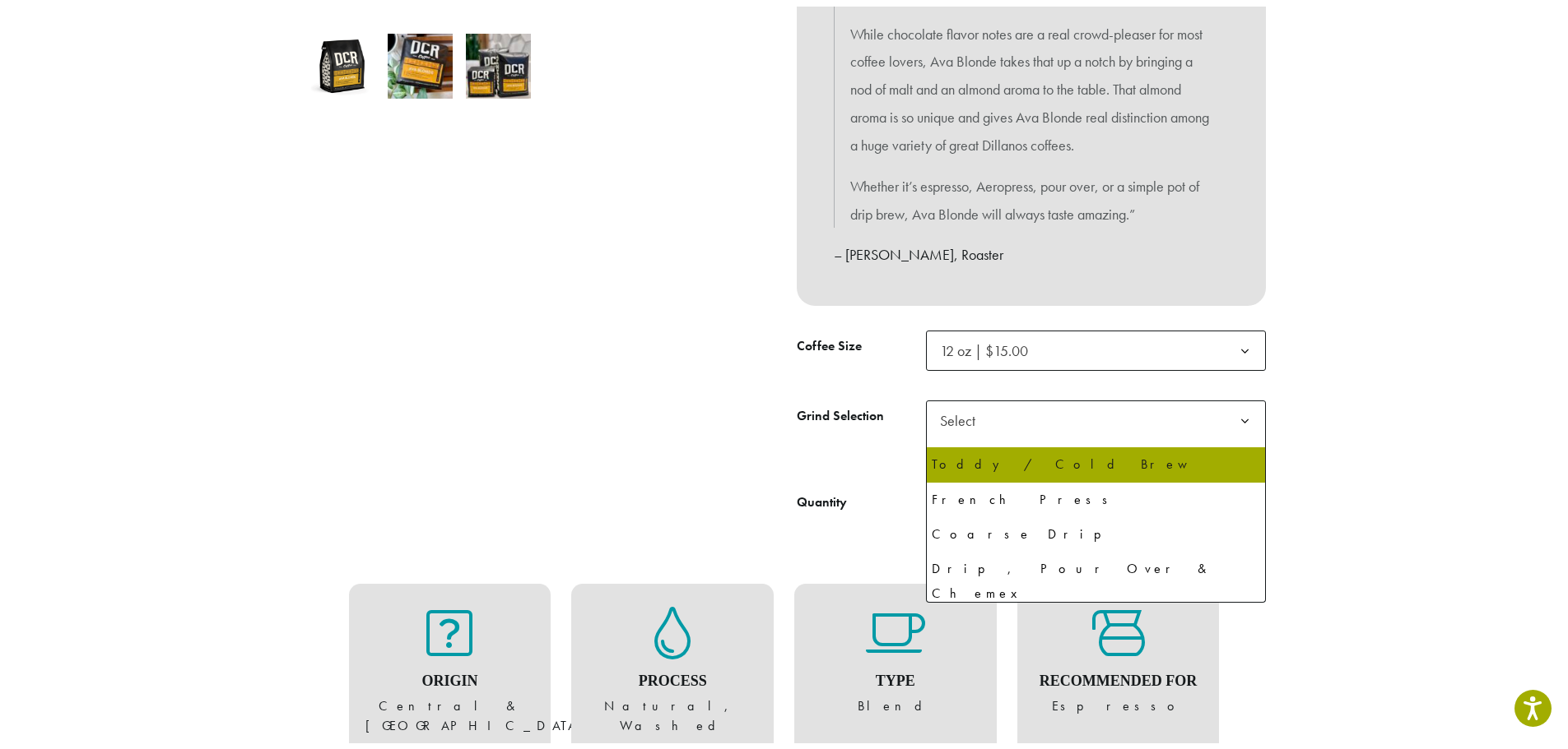
scroll to position [83, 0]
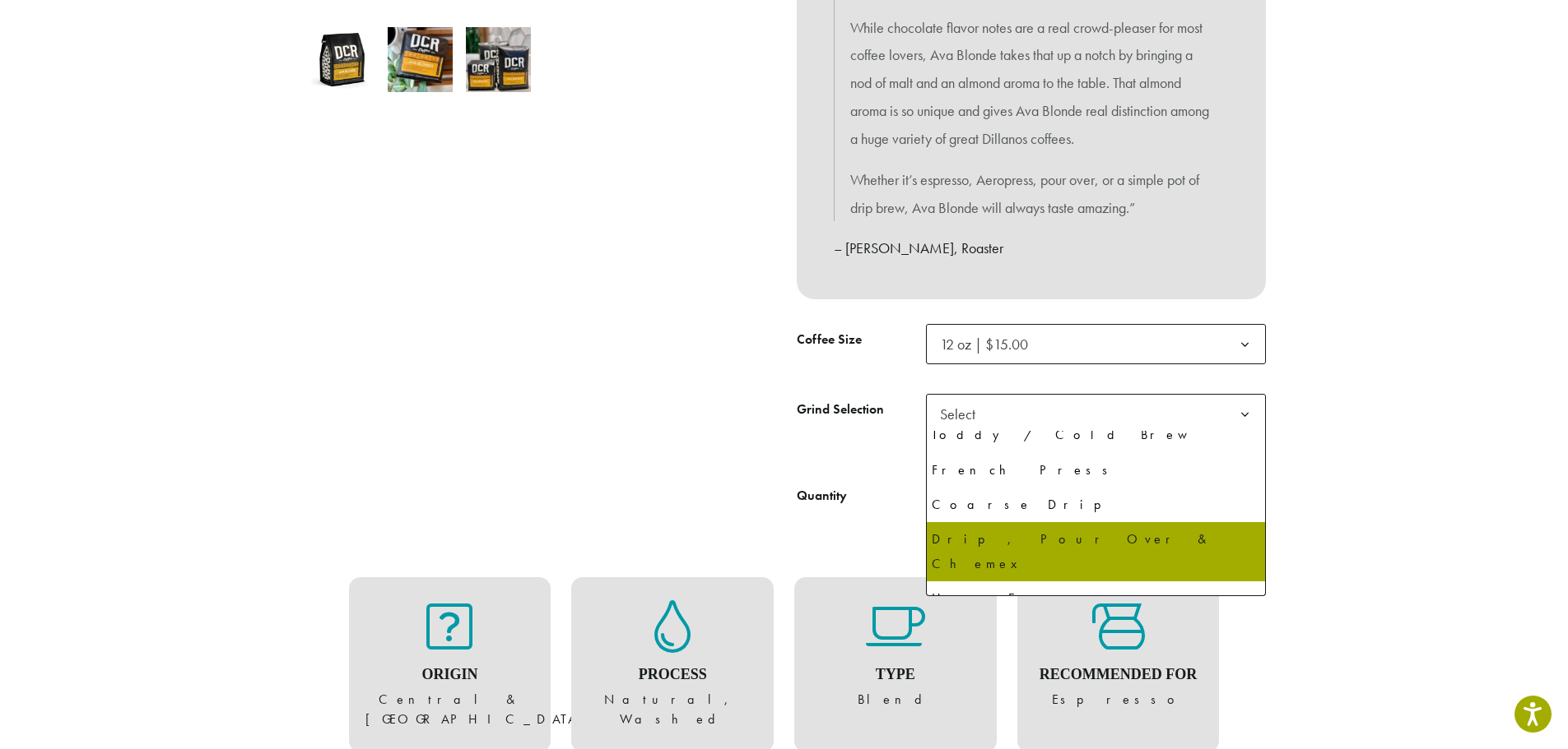
select select "*********"
select select "**********"
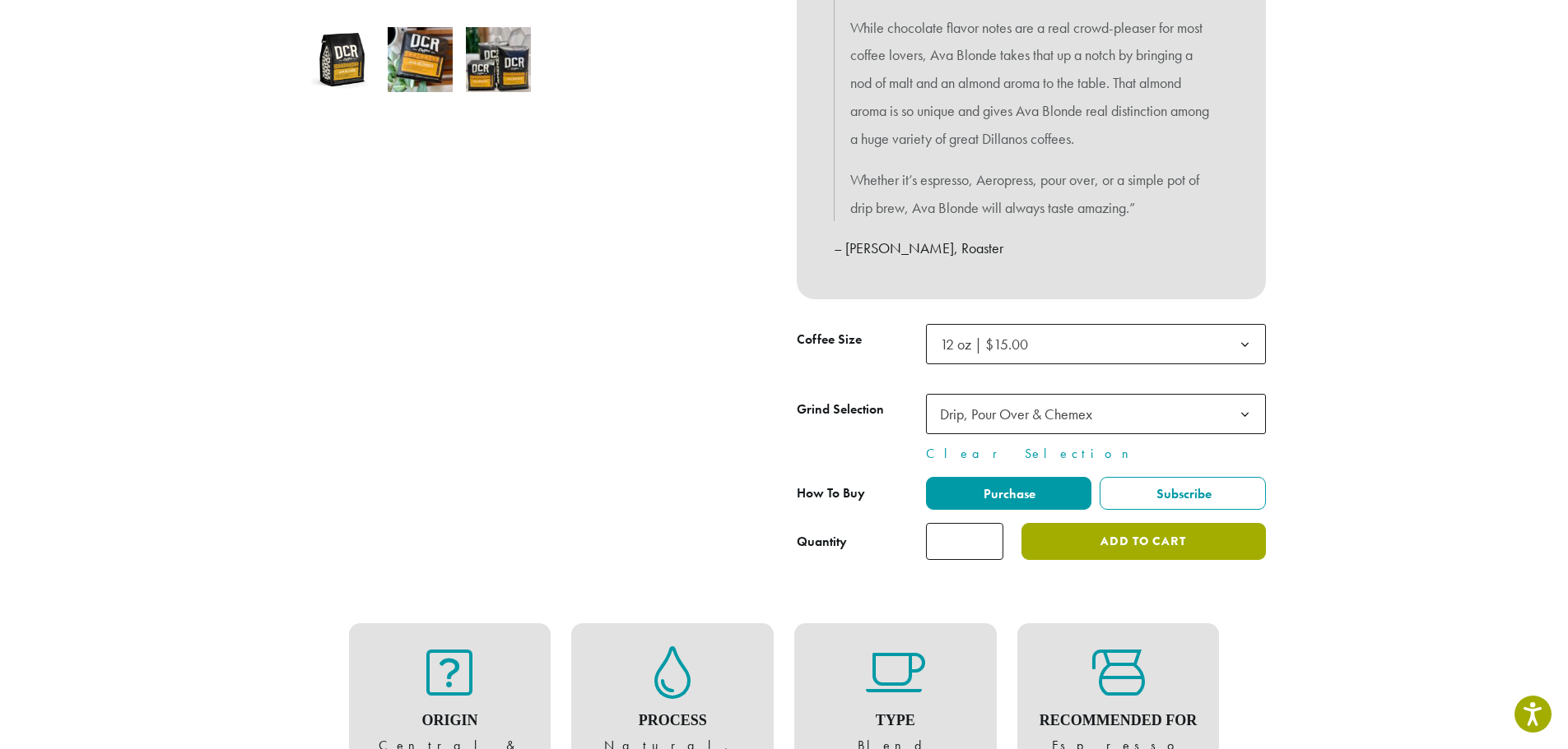
click at [1153, 550] on button "Add to cart" at bounding box center [1143, 541] width 243 height 37
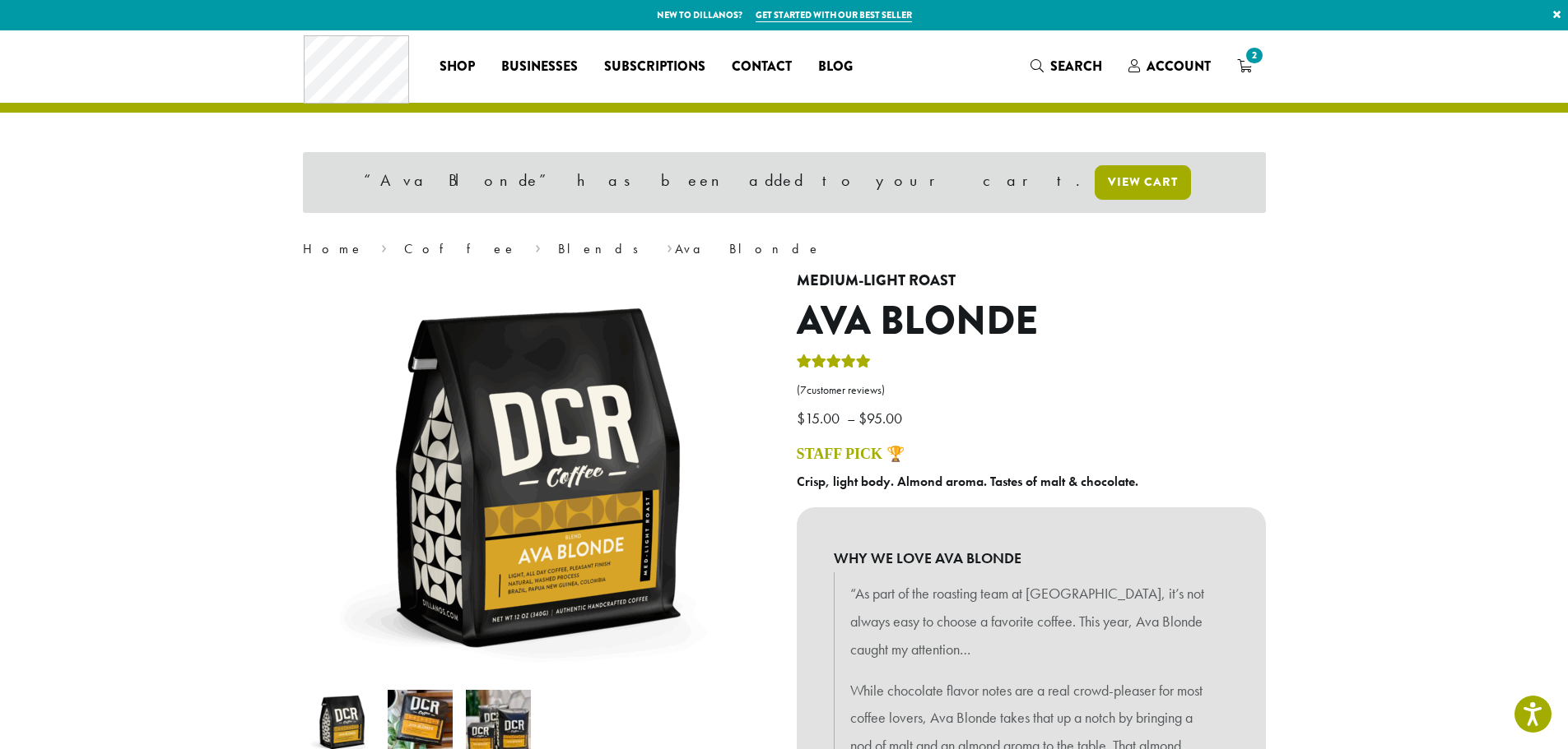
click at [1094, 177] on link "View cart" at bounding box center [1142, 182] width 96 height 35
